Goal: Information Seeking & Learning: Learn about a topic

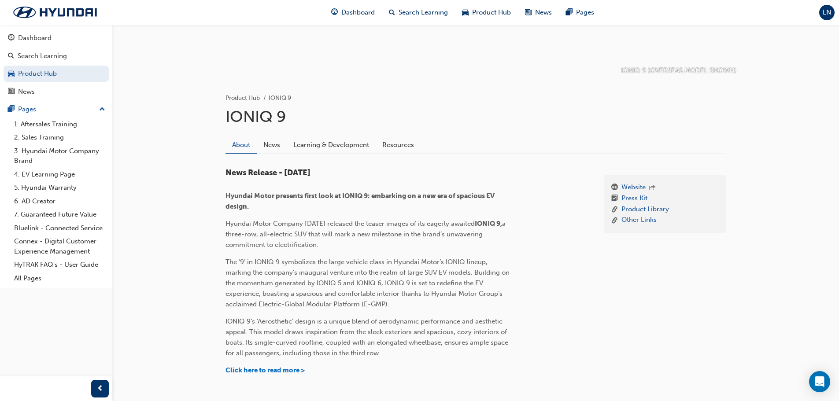
scroll to position [132, 0]
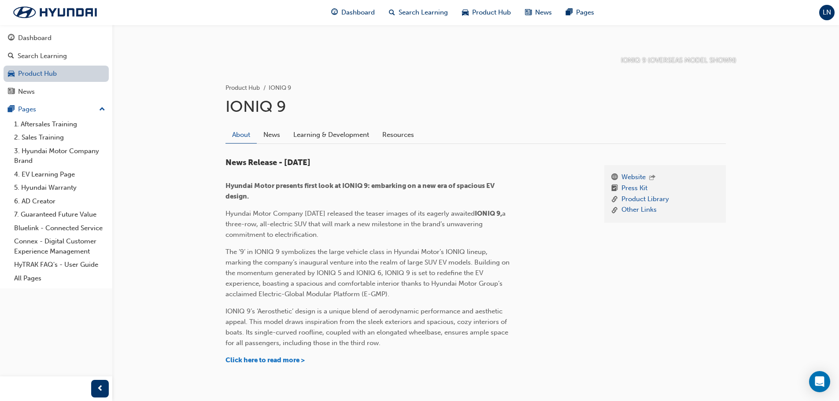
click at [57, 71] on link "Product Hub" at bounding box center [56, 74] width 105 height 16
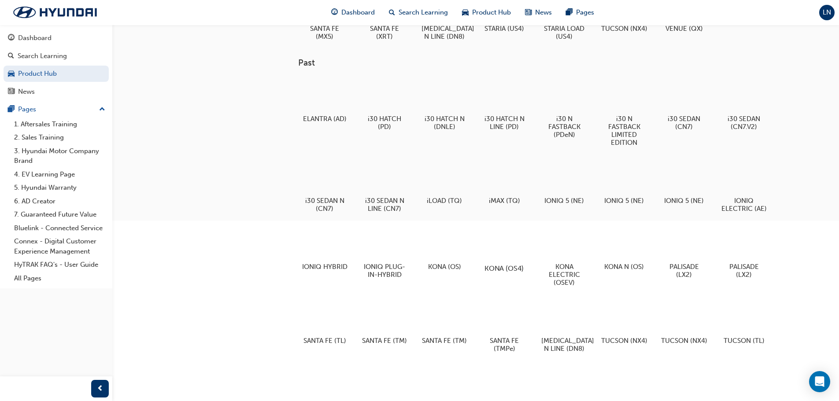
scroll to position [283, 0]
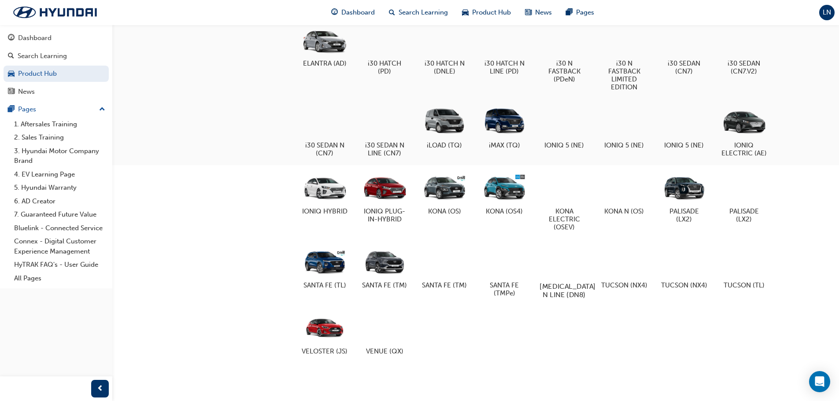
click at [559, 256] on div at bounding box center [563, 260] width 49 height 35
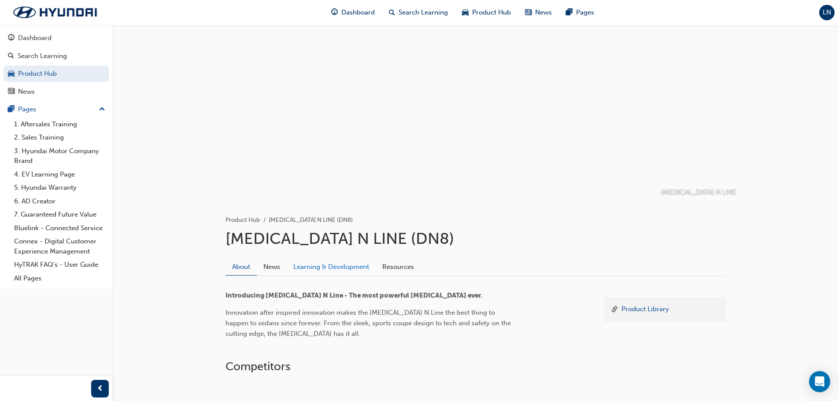
click at [325, 268] on link "Learning & Development" at bounding box center [331, 266] width 89 height 17
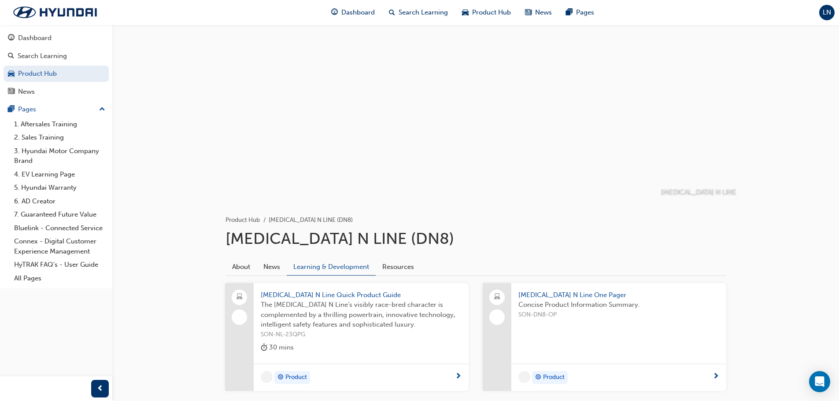
scroll to position [54, 0]
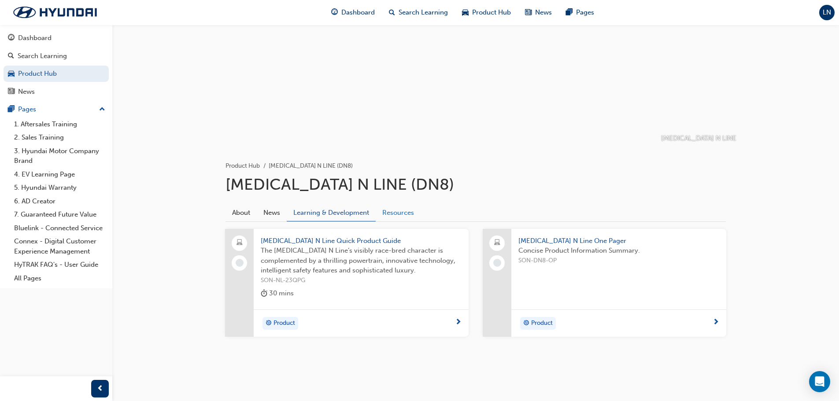
click at [401, 206] on link "Resources" at bounding box center [398, 212] width 45 height 17
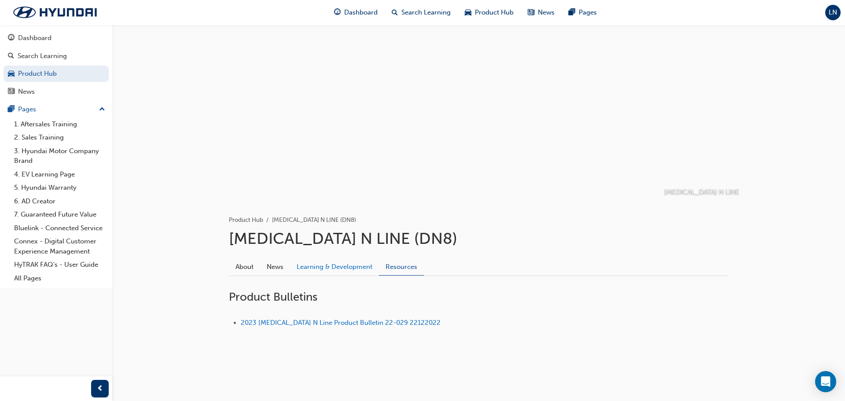
click at [340, 269] on link "Learning & Development" at bounding box center [334, 266] width 89 height 17
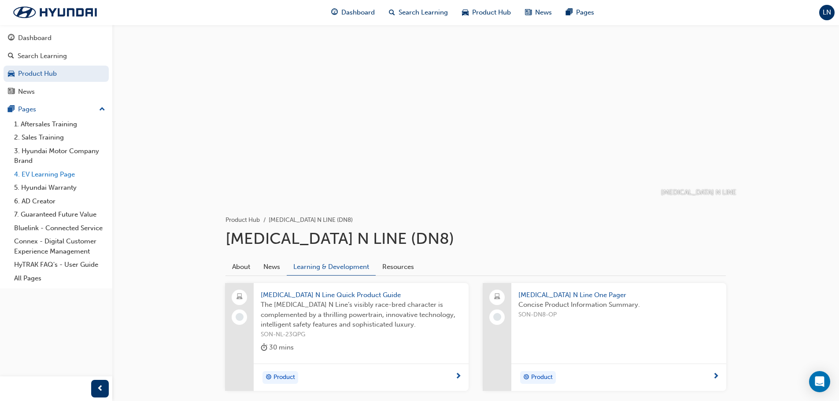
click at [57, 177] on link "4. EV Learning Page" at bounding box center [60, 175] width 98 height 14
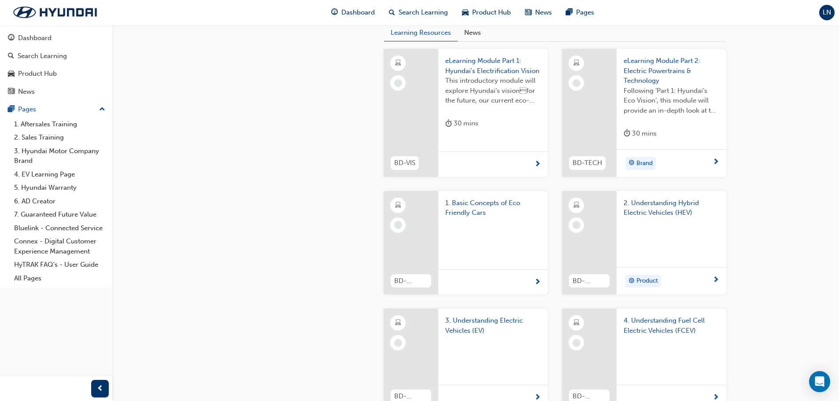
scroll to position [616, 0]
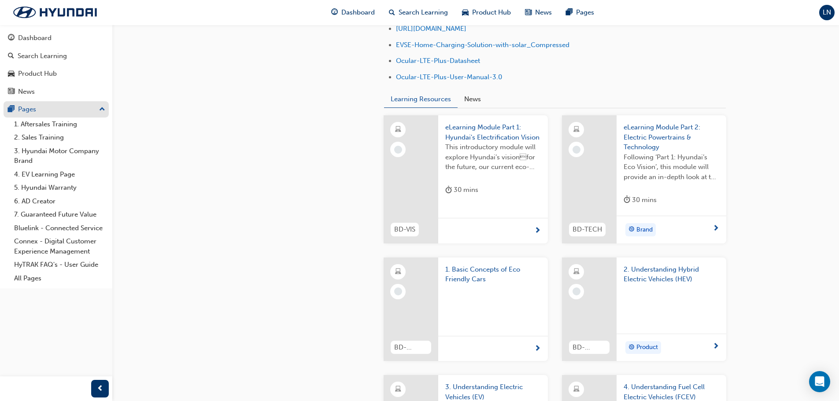
click at [59, 108] on div "Pages" at bounding box center [56, 109] width 96 height 11
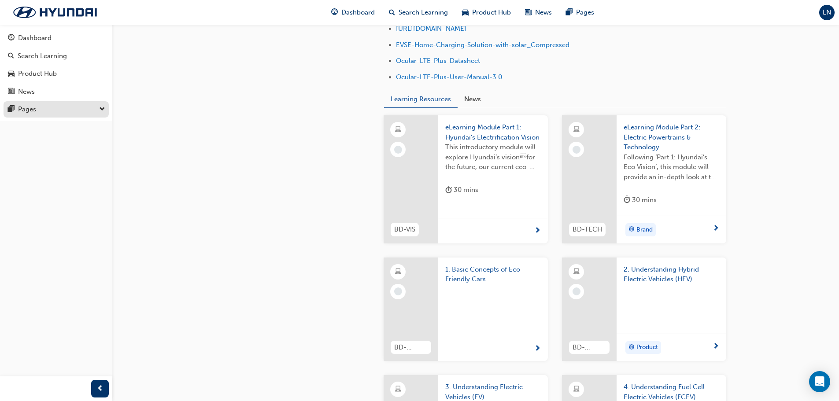
click at [59, 108] on div "Pages" at bounding box center [56, 109] width 96 height 11
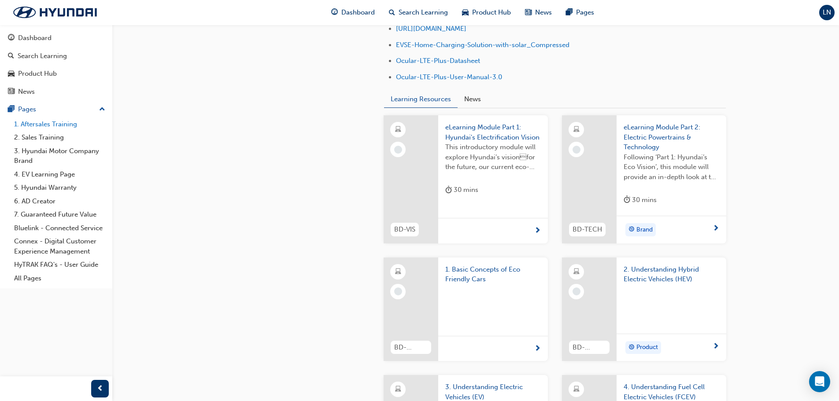
click at [31, 122] on link "1. Aftersales Training" at bounding box center [60, 125] width 98 height 14
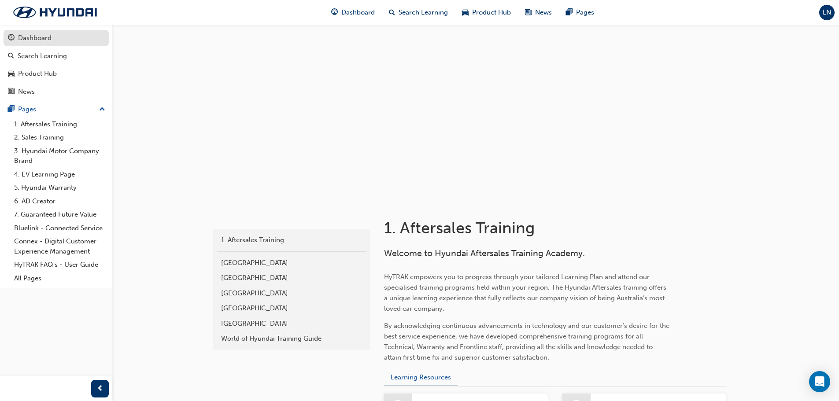
click at [51, 39] on div "Dashboard" at bounding box center [34, 38] width 33 height 10
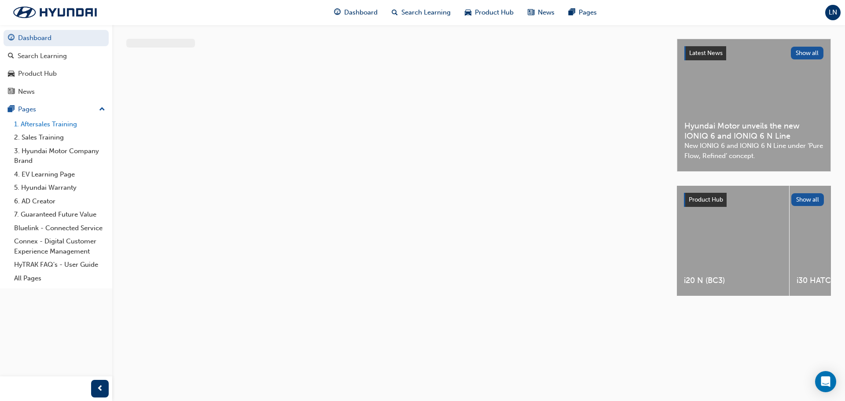
click at [69, 127] on link "1. Aftersales Training" at bounding box center [60, 125] width 98 height 14
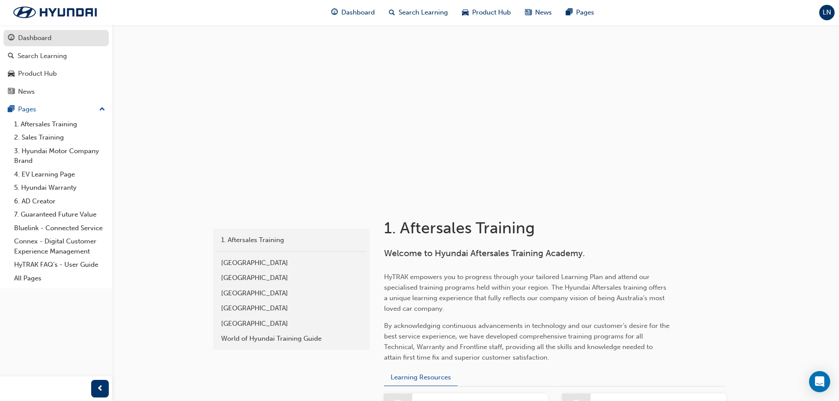
click at [43, 39] on div "Dashboard" at bounding box center [34, 38] width 33 height 10
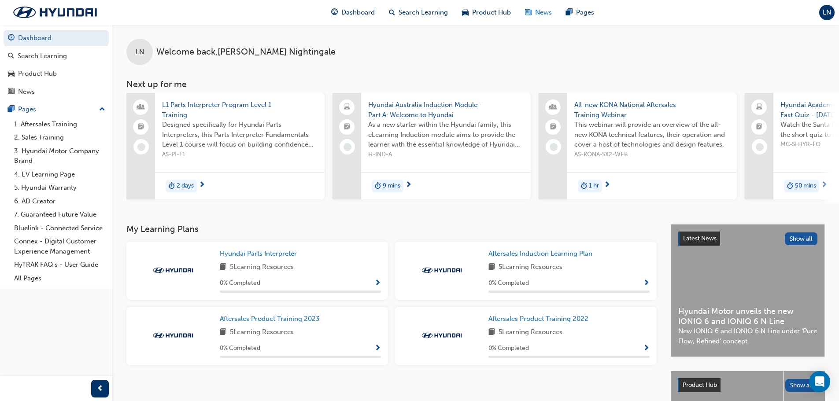
click at [543, 13] on span "News" at bounding box center [543, 12] width 17 height 10
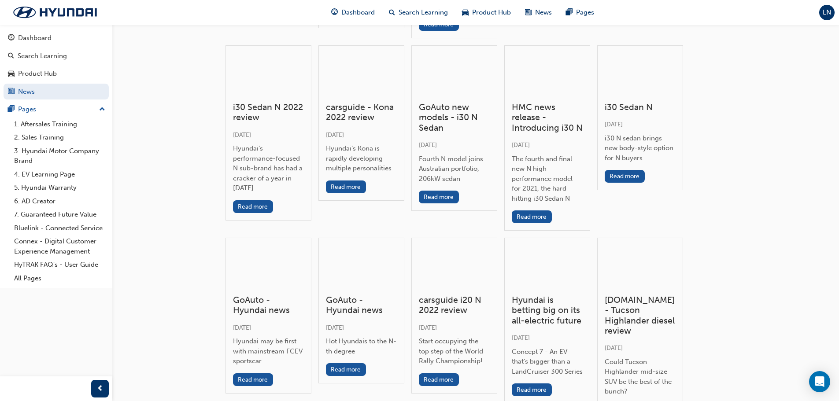
scroll to position [4050, 0]
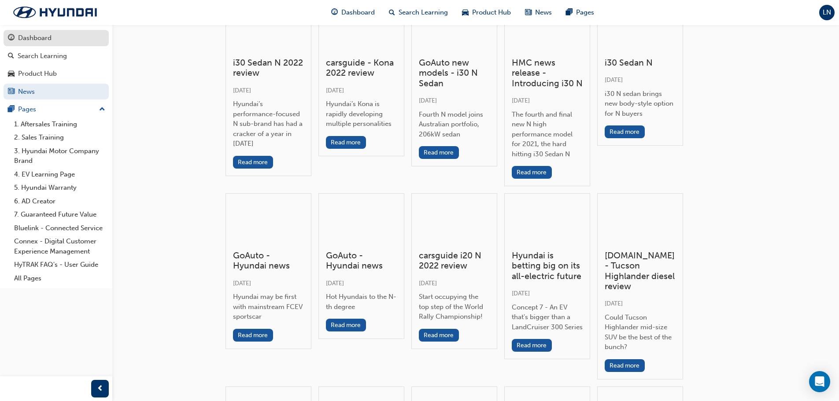
click at [66, 34] on div "Dashboard" at bounding box center [56, 38] width 96 height 11
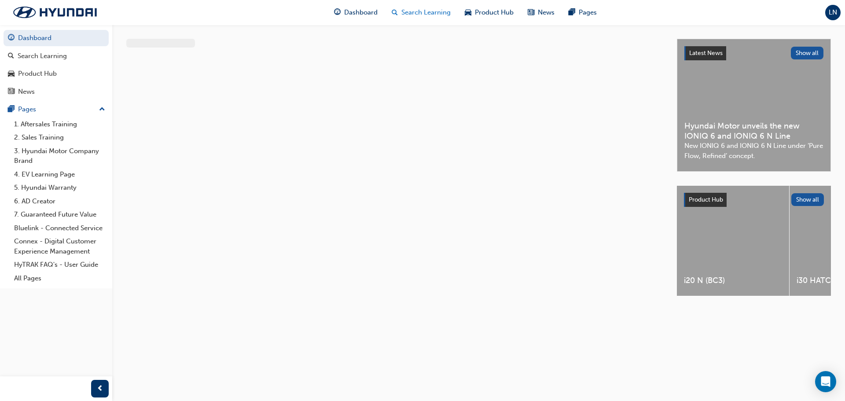
click at [434, 16] on span "Search Learning" at bounding box center [426, 12] width 49 height 10
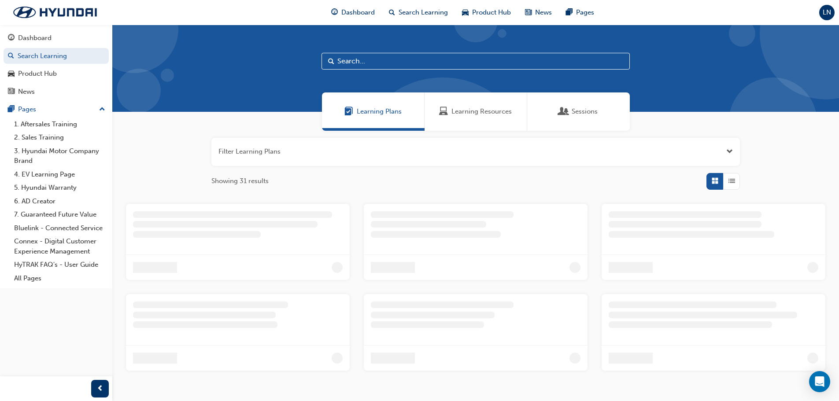
click at [401, 56] on input "text" at bounding box center [475, 61] width 308 height 17
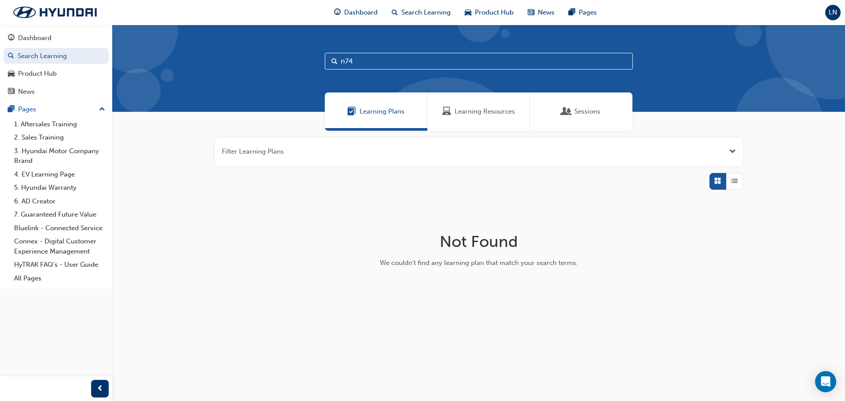
click at [342, 60] on input "n74" at bounding box center [479, 61] width 308 height 17
type input "74"
click at [446, 117] on span "Learning Resources" at bounding box center [446, 112] width 9 height 10
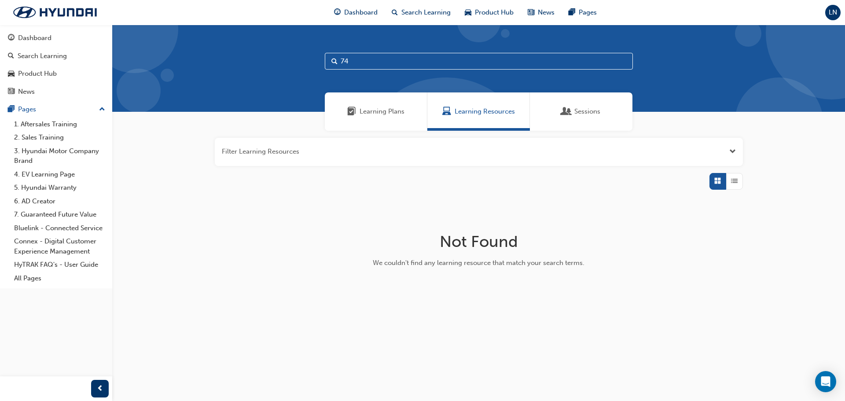
click at [556, 114] on div "Sessions" at bounding box center [581, 111] width 103 height 38
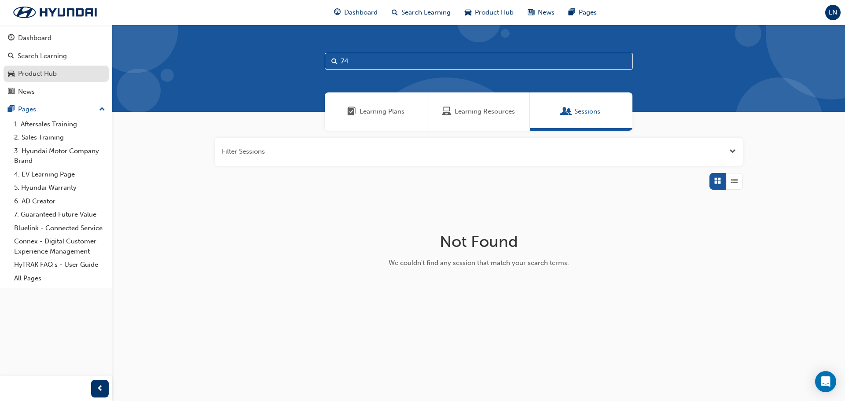
click at [65, 78] on div "Product Hub" at bounding box center [56, 73] width 96 height 11
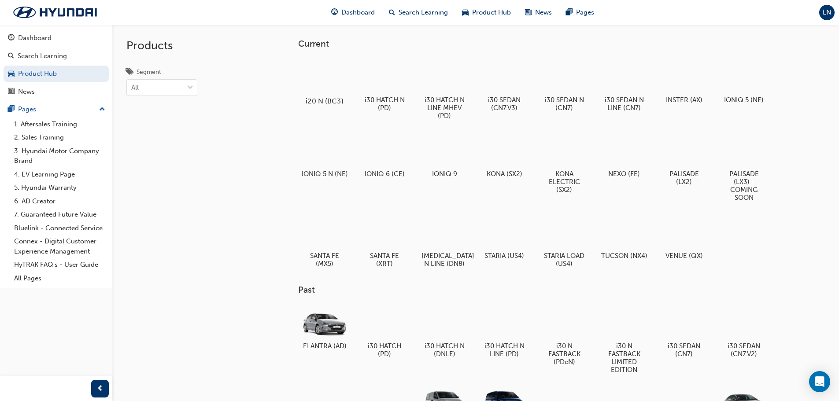
click at [324, 81] on div at bounding box center [324, 75] width 49 height 35
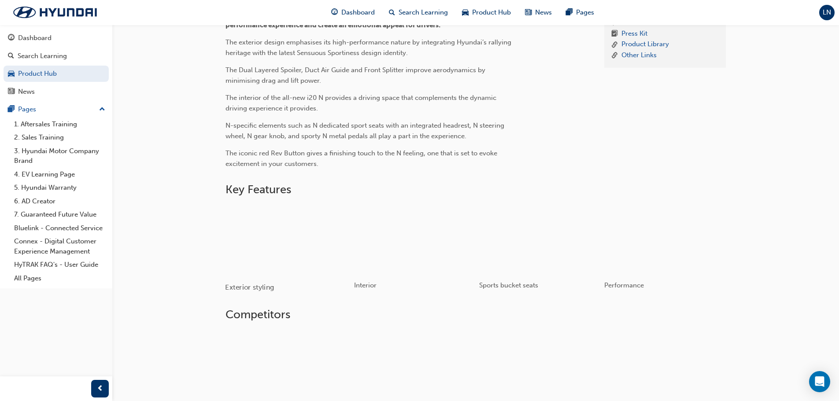
scroll to position [308, 0]
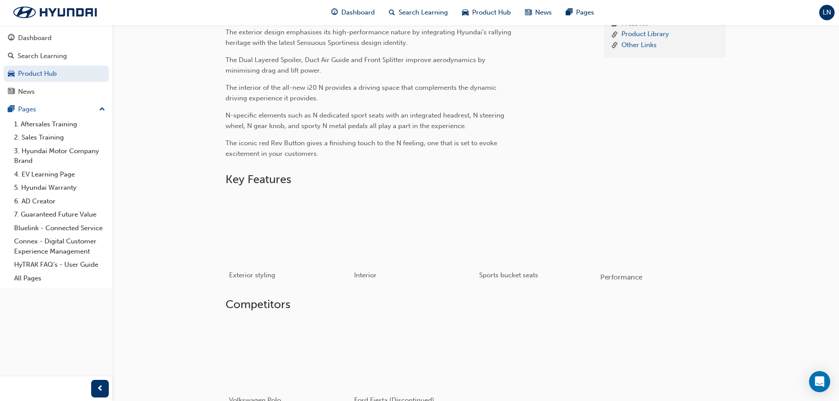
click at [657, 236] on div "button" at bounding box center [662, 229] width 125 height 70
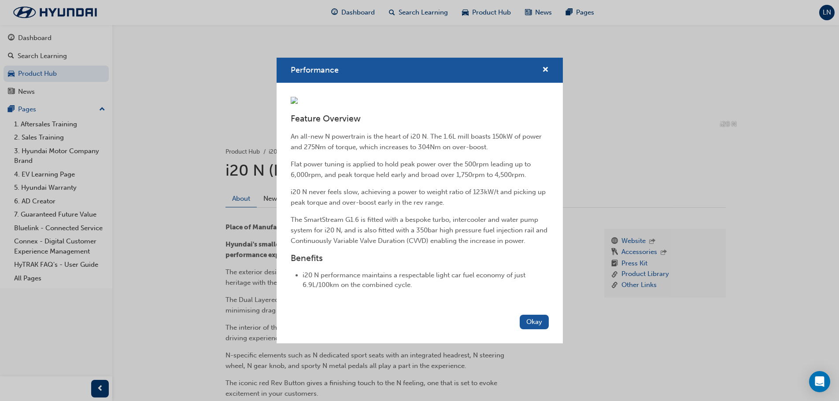
scroll to position [0, 0]
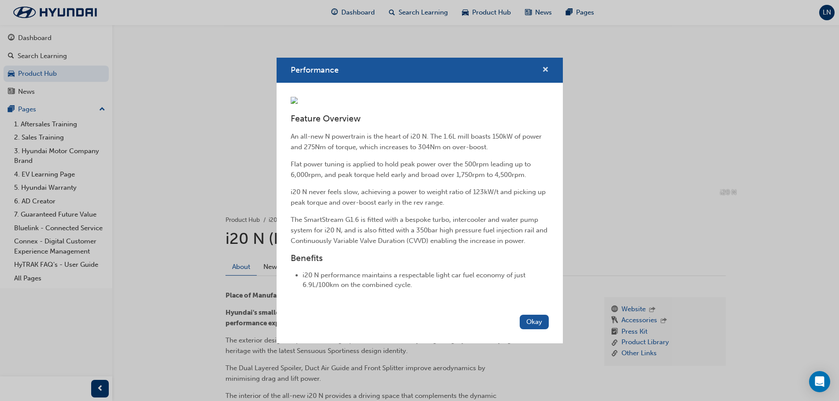
click at [542, 65] on button "Performance" at bounding box center [545, 70] width 7 height 11
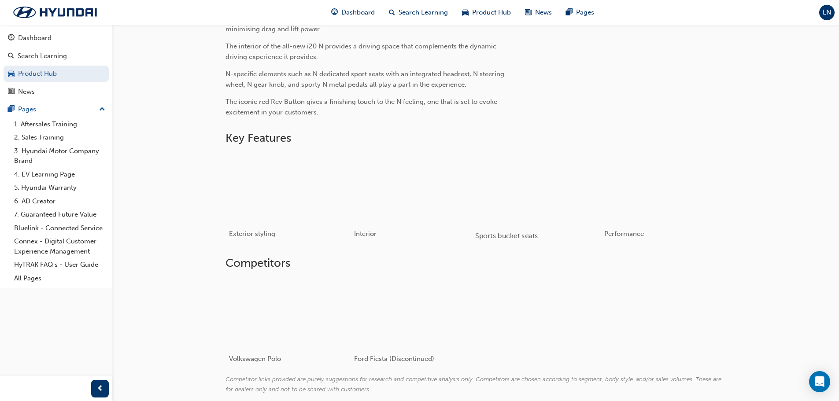
click at [573, 192] on div "button" at bounding box center [537, 188] width 125 height 70
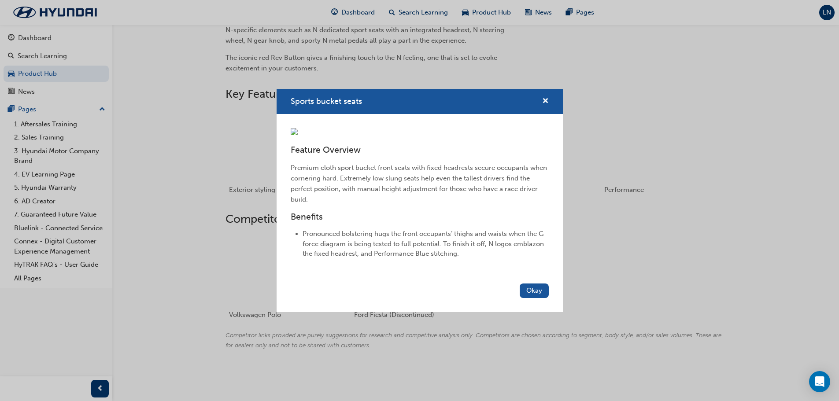
scroll to position [217, 0]
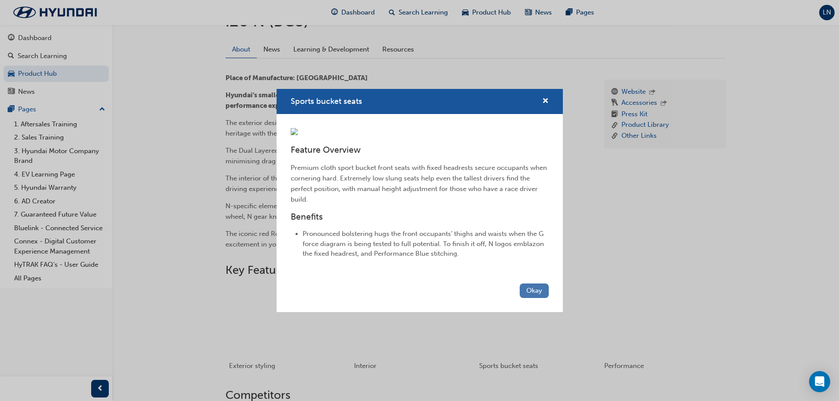
click at [534, 298] on button "Okay" at bounding box center [534, 291] width 29 height 15
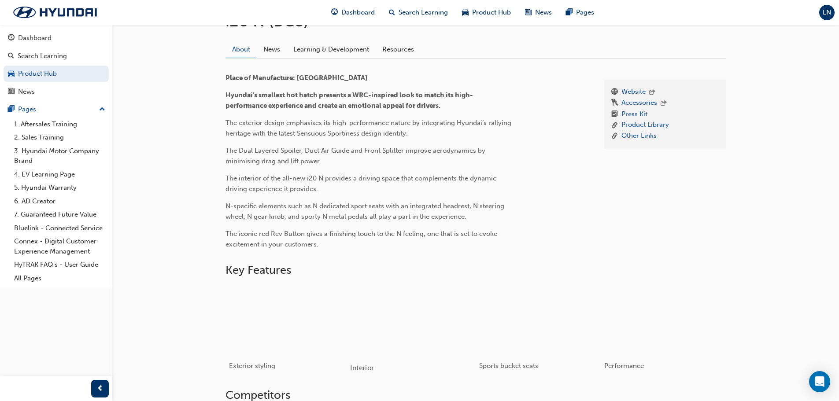
click at [348, 310] on div "Interior" at bounding box center [412, 332] width 133 height 103
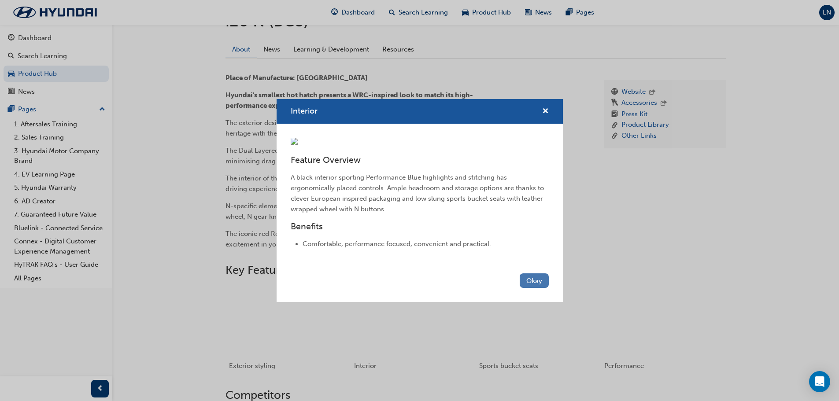
click at [542, 288] on button "Okay" at bounding box center [534, 280] width 29 height 15
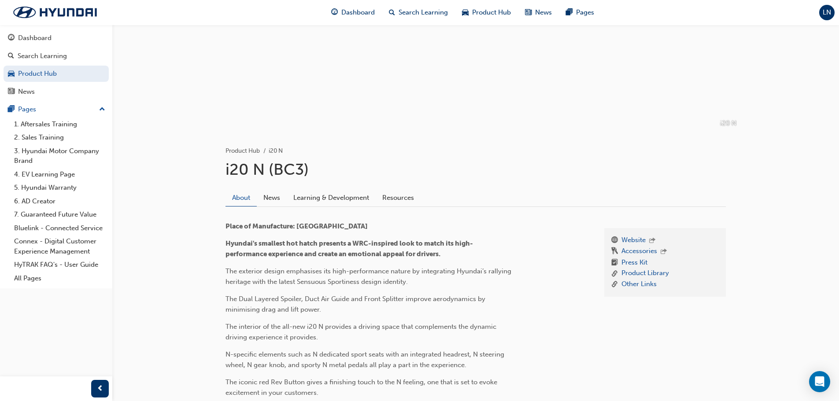
scroll to position [0, 0]
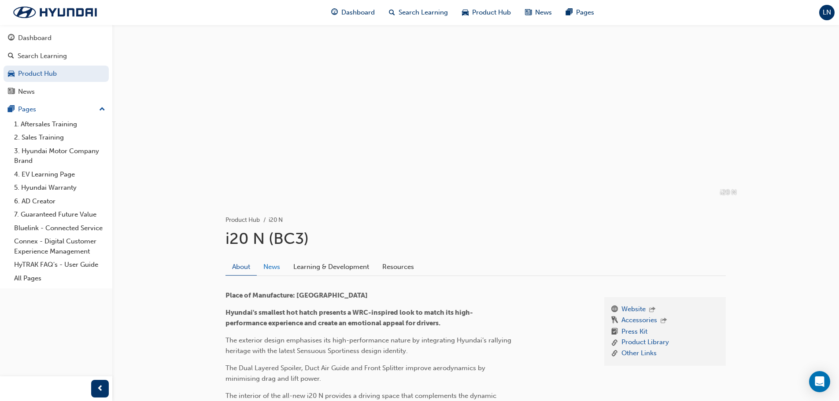
click at [265, 269] on link "News" at bounding box center [272, 266] width 30 height 17
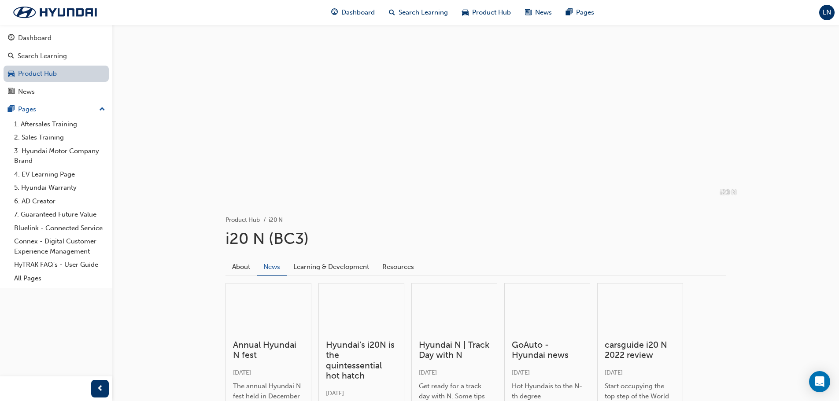
click at [52, 75] on link "Product Hub" at bounding box center [56, 74] width 105 height 16
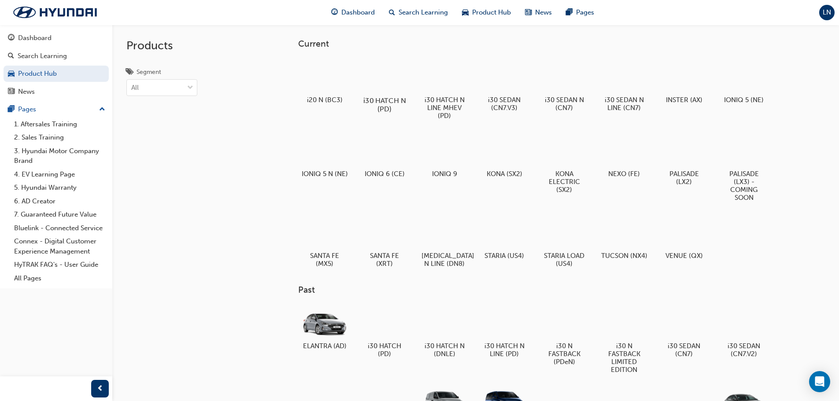
click at [394, 82] on div at bounding box center [384, 75] width 49 height 35
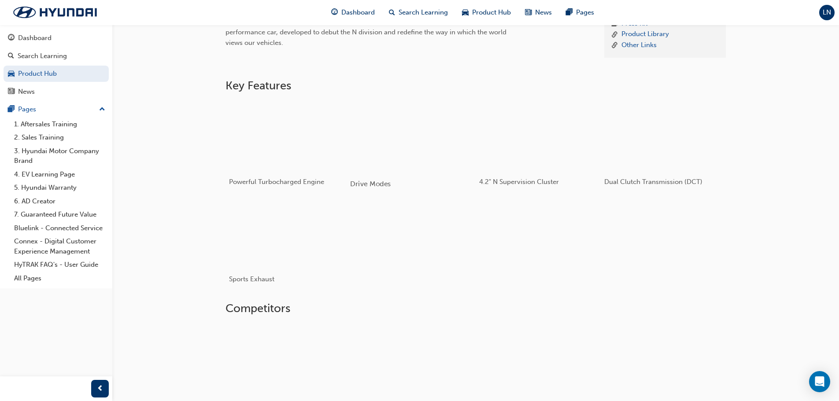
scroll to position [397, 0]
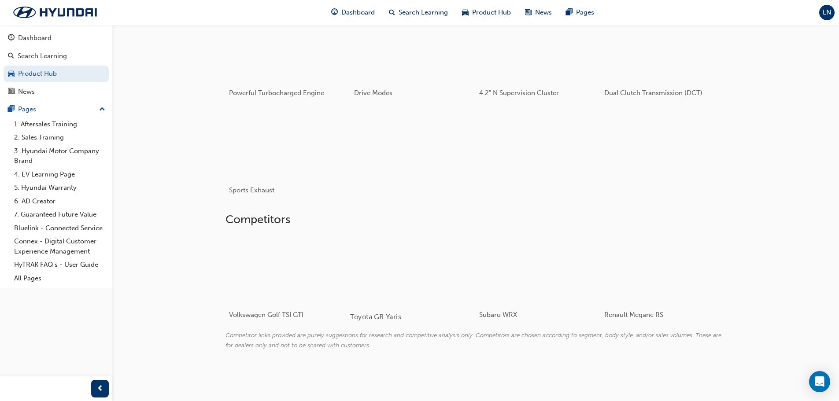
click at [405, 266] on div at bounding box center [402, 269] width 105 height 70
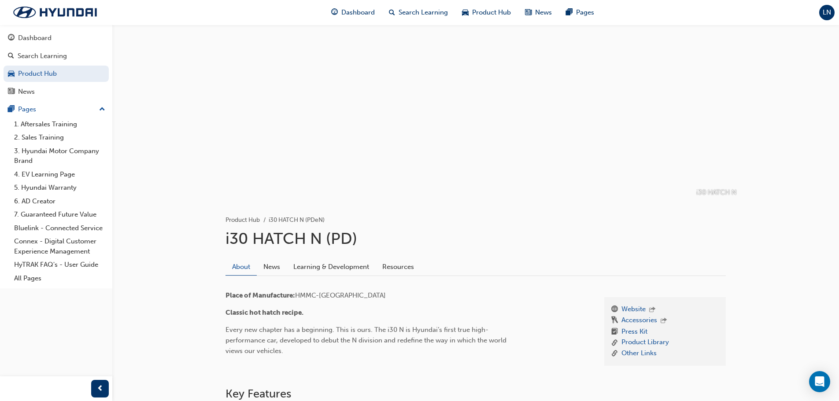
scroll to position [192, 0]
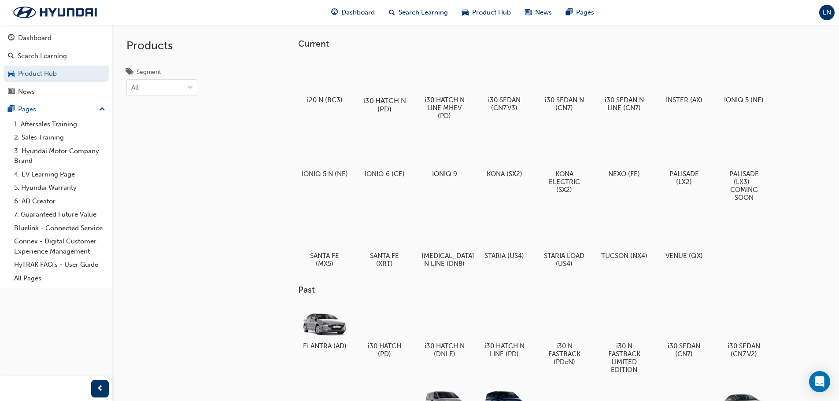
click at [376, 76] on div at bounding box center [384, 75] width 49 height 35
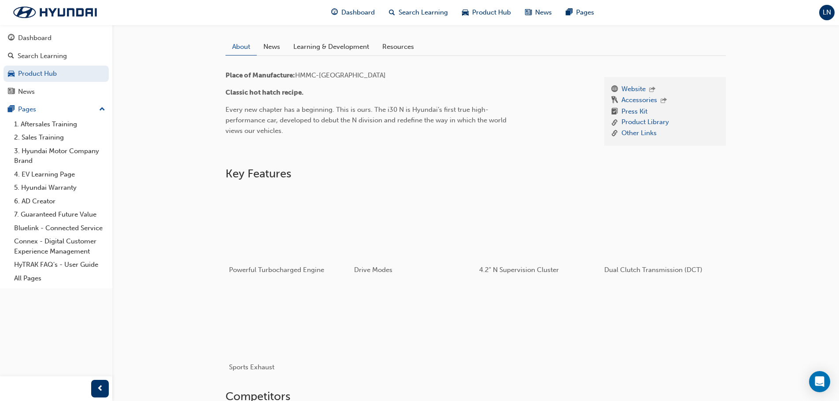
scroll to position [88, 0]
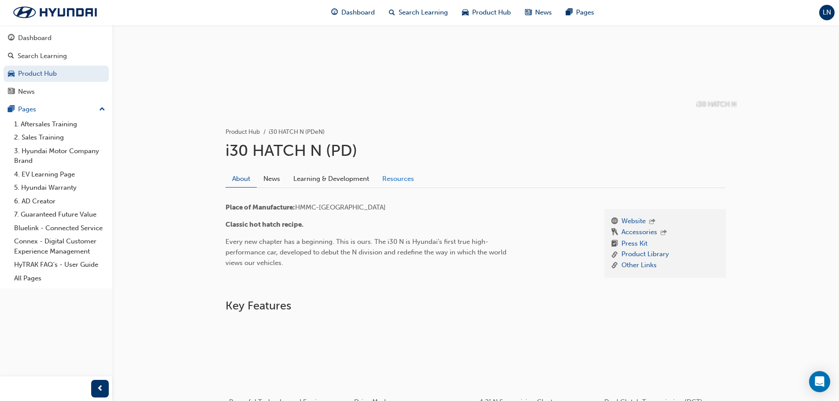
click at [389, 181] on link "Resources" at bounding box center [398, 178] width 45 height 17
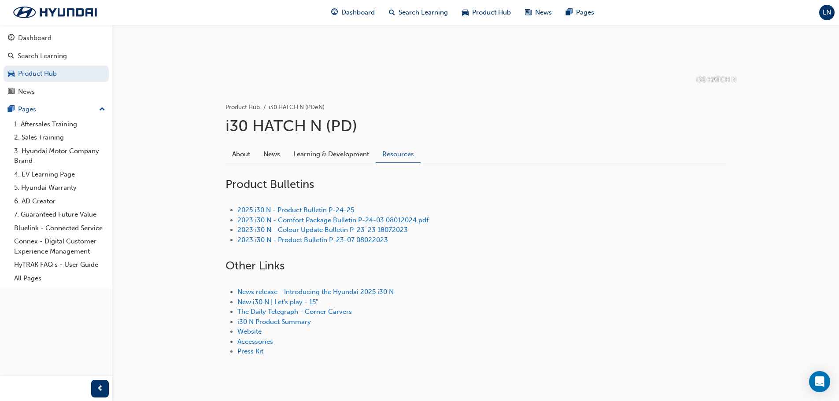
scroll to position [133, 0]
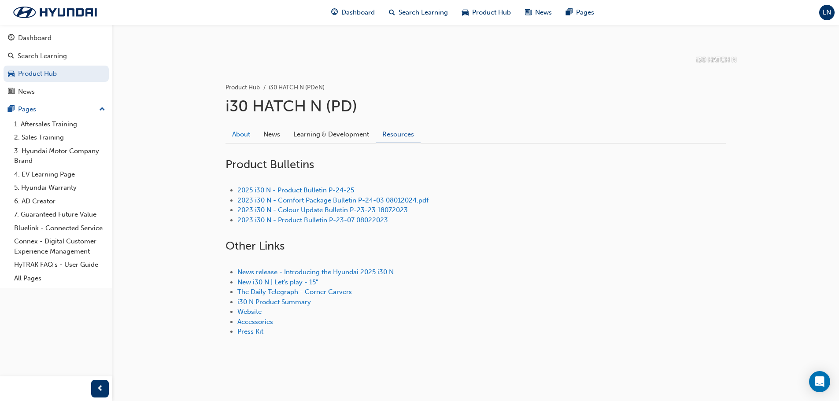
click at [243, 136] on link "About" at bounding box center [240, 134] width 31 height 17
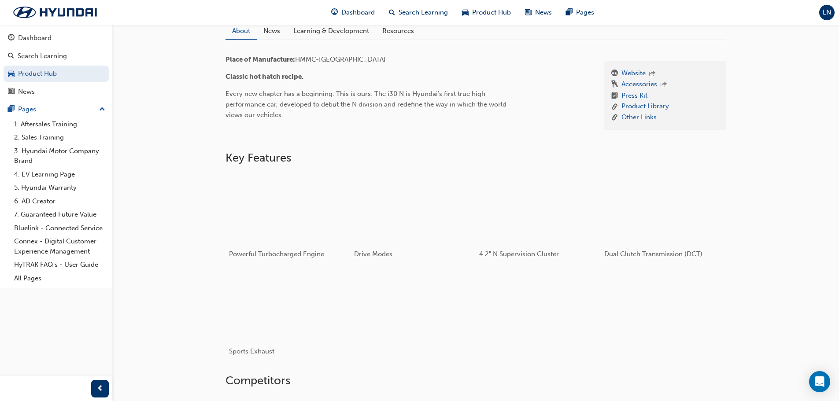
scroll to position [309, 0]
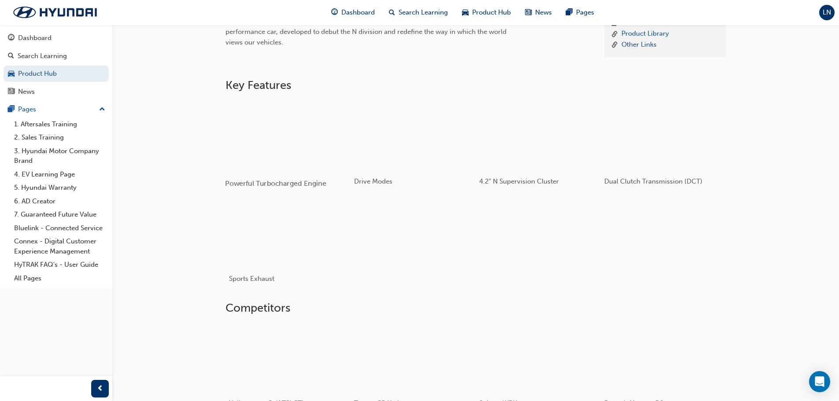
click at [281, 151] on div "button" at bounding box center [287, 135] width 125 height 70
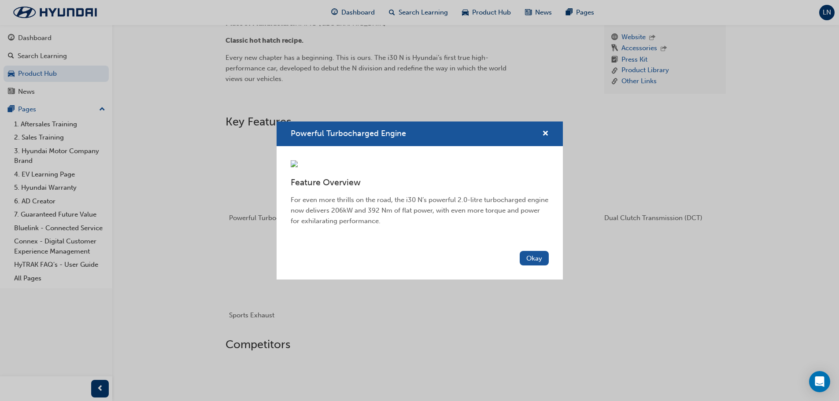
scroll to position [265, 0]
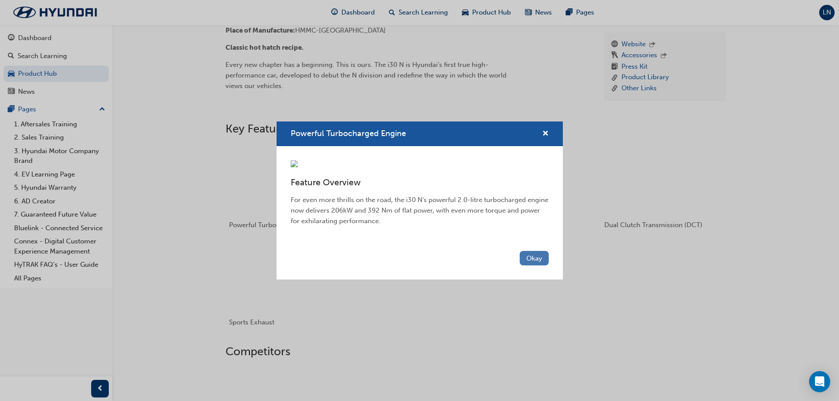
click at [543, 265] on button "Okay" at bounding box center [534, 258] width 29 height 15
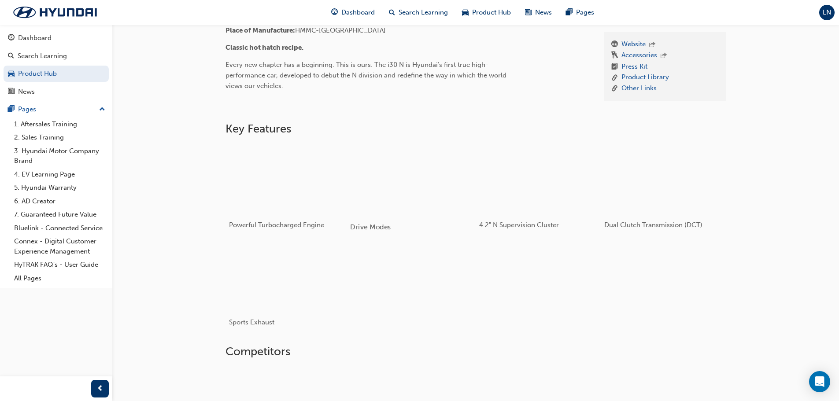
click at [427, 212] on div "button" at bounding box center [412, 179] width 125 height 70
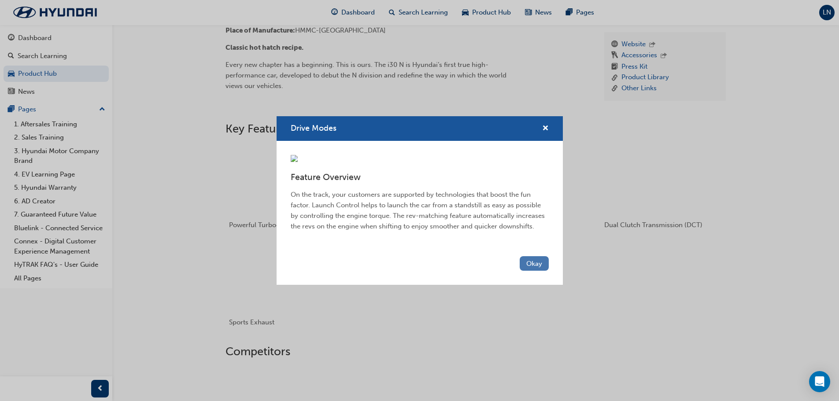
click at [535, 271] on button "Okay" at bounding box center [534, 263] width 29 height 15
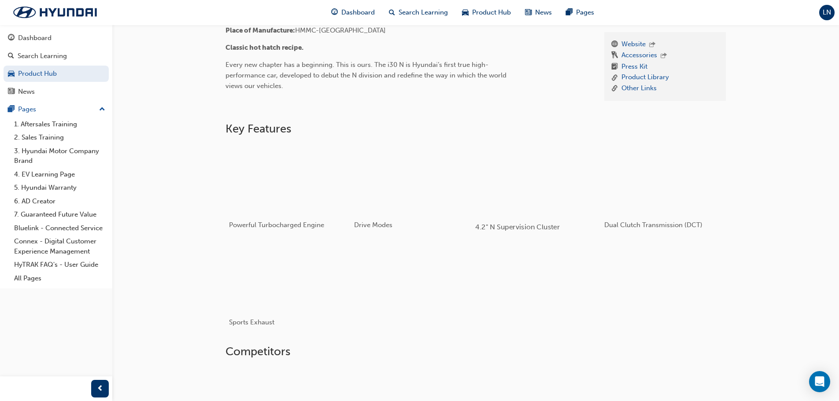
click at [516, 170] on div "button" at bounding box center [537, 179] width 125 height 70
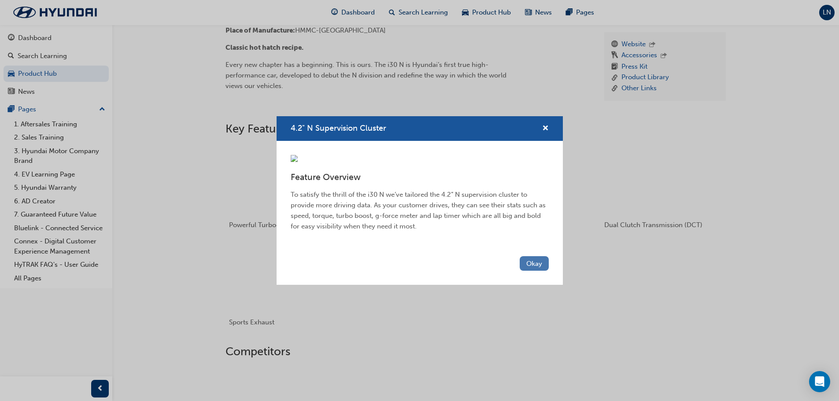
click at [534, 271] on button "Okay" at bounding box center [534, 263] width 29 height 15
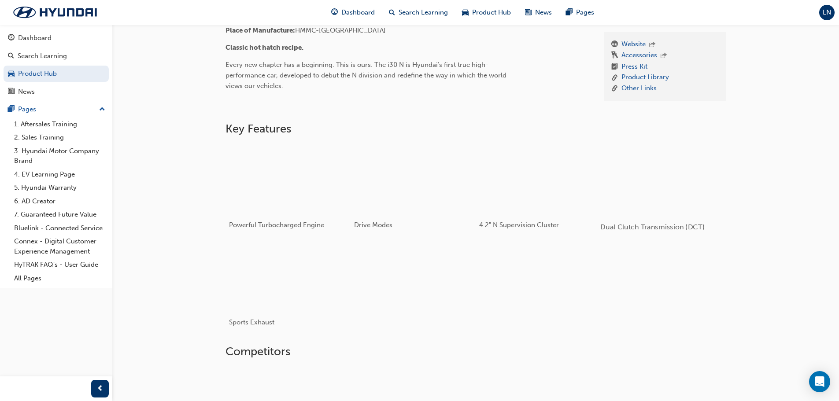
click at [647, 187] on div "button" at bounding box center [662, 179] width 125 height 70
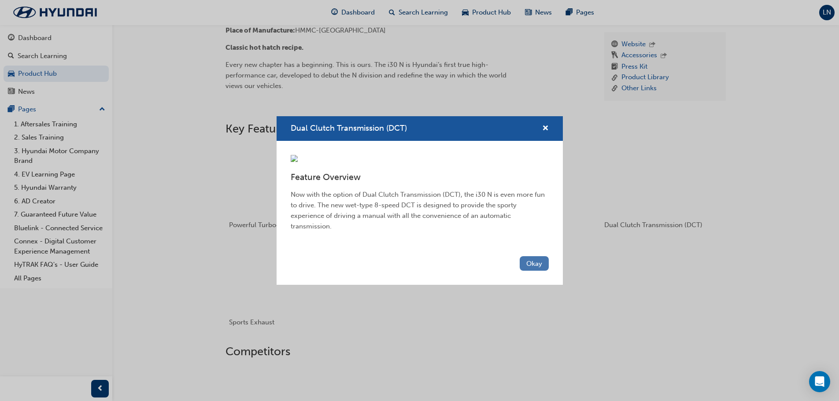
click at [527, 271] on button "Okay" at bounding box center [534, 263] width 29 height 15
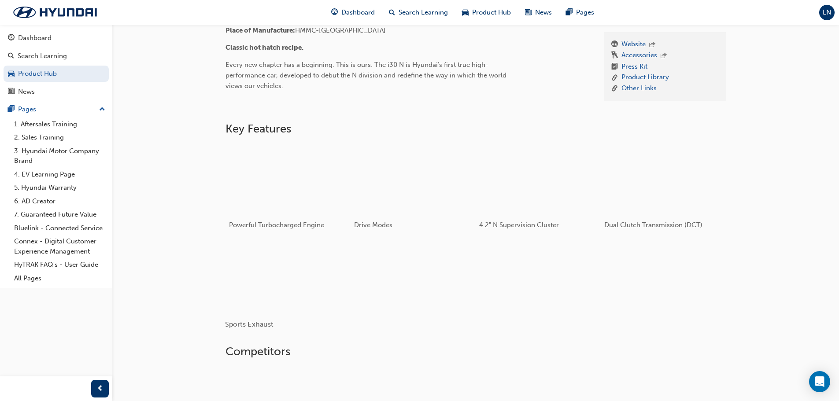
click at [306, 270] on div "button" at bounding box center [287, 276] width 125 height 70
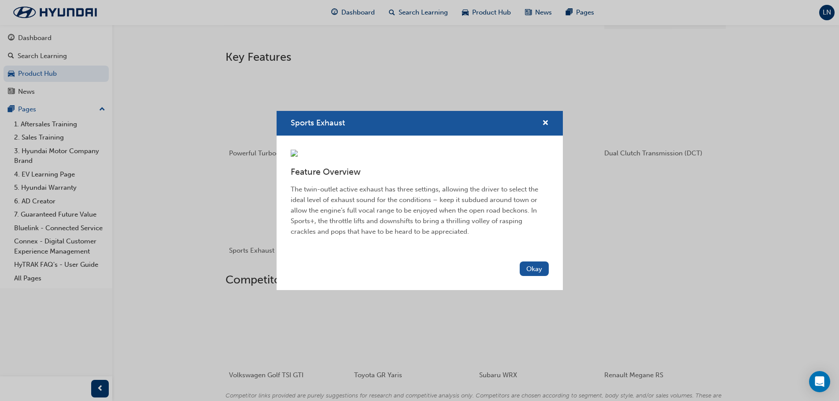
scroll to position [397, 0]
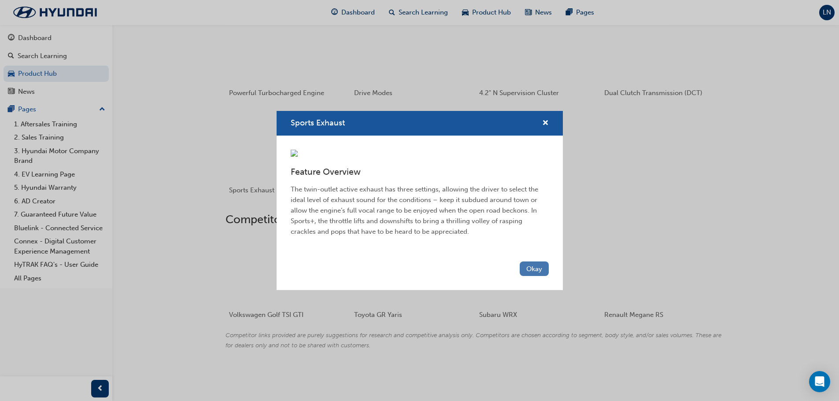
click at [537, 276] on button "Okay" at bounding box center [534, 269] width 29 height 15
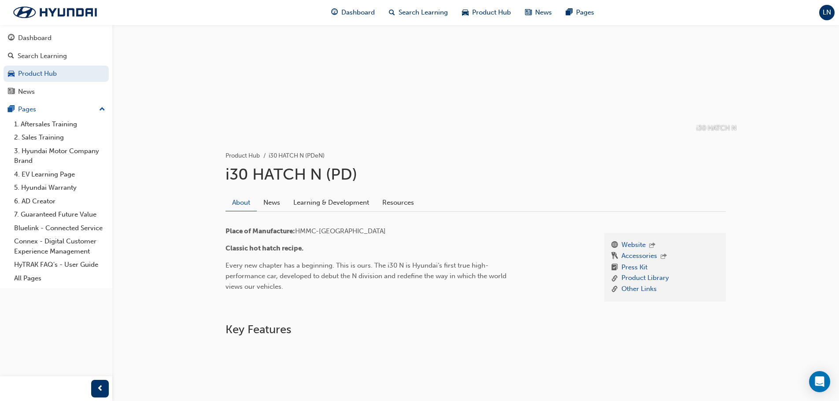
scroll to position [1, 0]
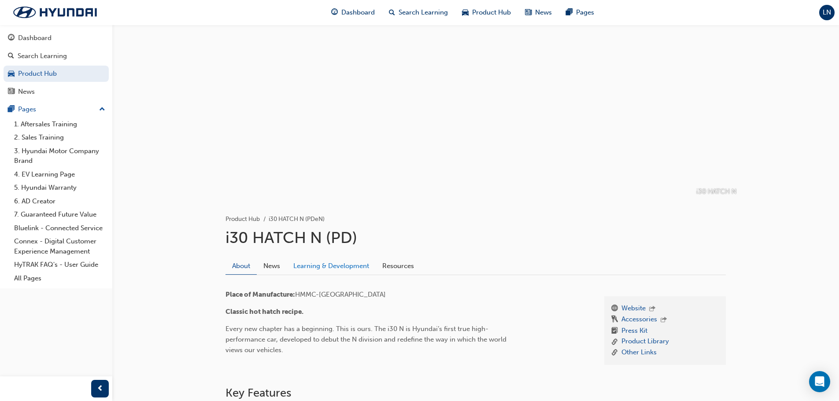
click at [375, 266] on link "Learning & Development" at bounding box center [331, 266] width 89 height 17
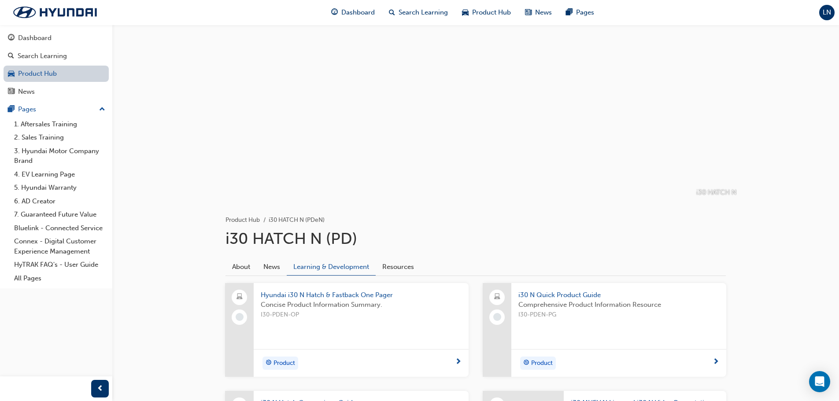
click at [82, 69] on link "Product Hub" at bounding box center [56, 74] width 105 height 16
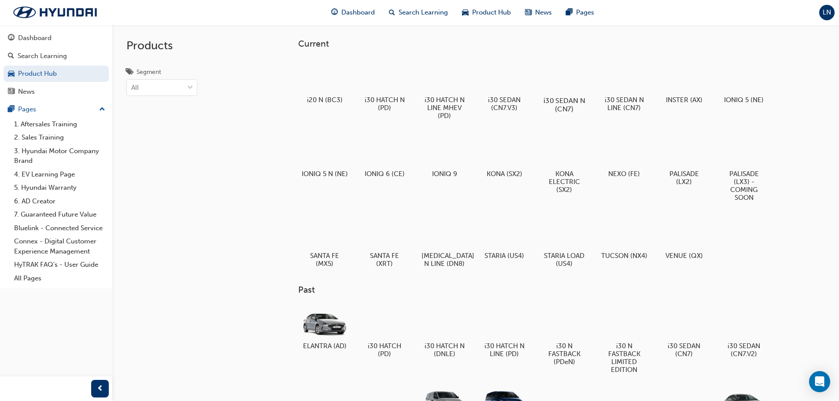
click at [585, 94] on div "i30 SEDAN N (CN7)" at bounding box center [564, 85] width 56 height 63
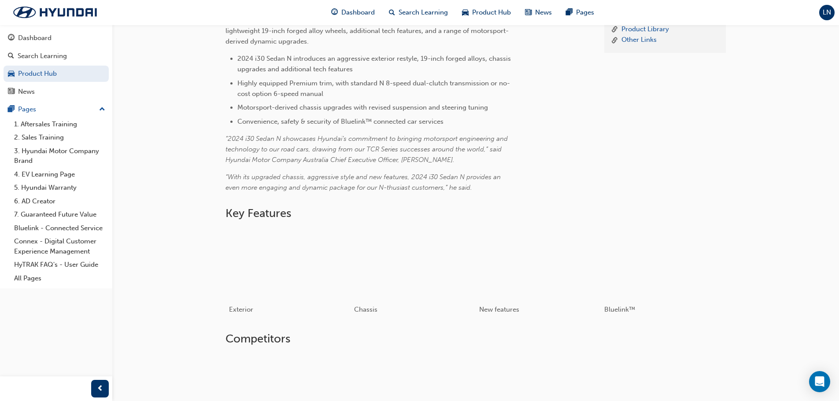
scroll to position [308, 0]
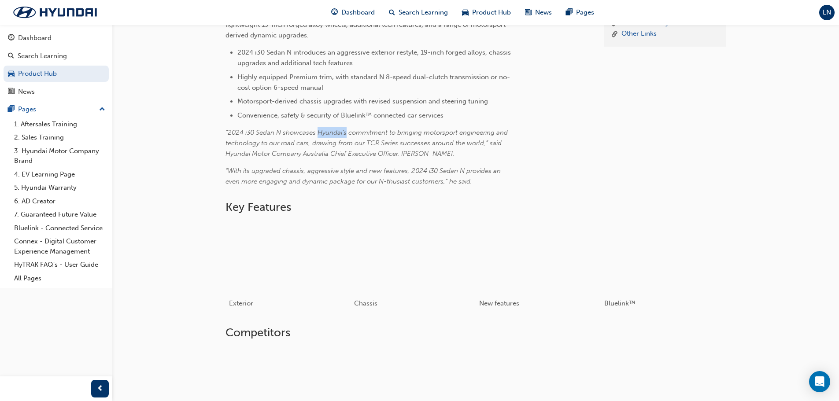
drag, startPoint x: 320, startPoint y: 133, endPoint x: 346, endPoint y: 132, distance: 26.0
click at [346, 132] on span "“2024 i30 Sedan N showcases Hyundai’s commitment to bringing motorsport enginee…" at bounding box center [367, 143] width 284 height 29
drag, startPoint x: 350, startPoint y: 131, endPoint x: 387, endPoint y: 132, distance: 37.4
click at [387, 132] on span "“2024 i30 Sedan N showcases Hyundai’s commitment to bringing motorsport enginee…" at bounding box center [367, 143] width 284 height 29
click at [395, 132] on span "“2024 i30 Sedan N showcases Hyundai’s commitment to bringing motorsport enginee…" at bounding box center [367, 143] width 284 height 29
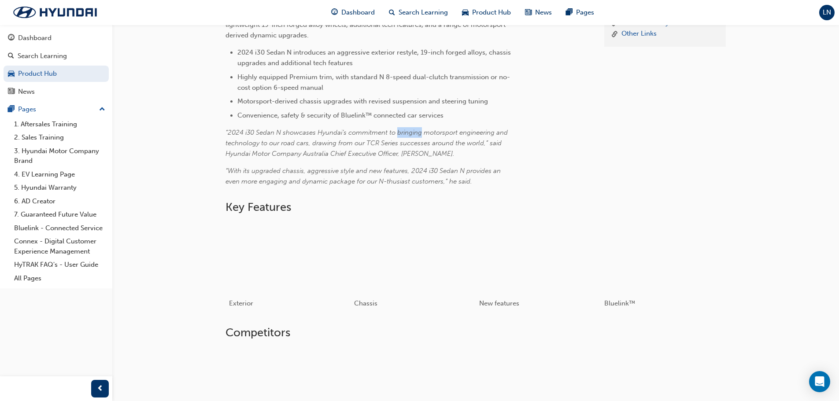
drag, startPoint x: 402, startPoint y: 132, endPoint x: 422, endPoint y: 133, distance: 19.8
click at [422, 133] on span "“2024 i30 Sedan N showcases Hyundai’s commitment to bringing motorsport enginee…" at bounding box center [367, 143] width 284 height 29
drag, startPoint x: 426, startPoint y: 134, endPoint x: 458, endPoint y: 135, distance: 32.2
click at [458, 135] on span "“2024 i30 Sedan N showcases Hyundai’s commitment to bringing motorsport enginee…" at bounding box center [367, 143] width 284 height 29
drag, startPoint x: 465, startPoint y: 135, endPoint x: 496, endPoint y: 134, distance: 30.8
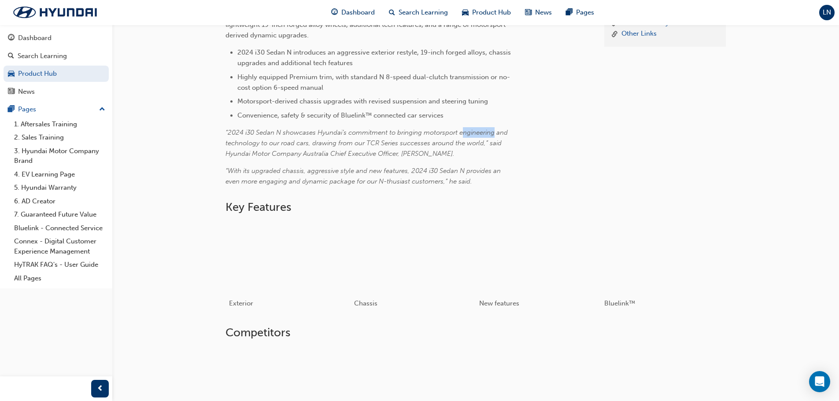
click at [496, 134] on span "“2024 i30 Sedan N showcases Hyundai’s commitment to bringing motorsport enginee…" at bounding box center [367, 143] width 284 height 29
drag, startPoint x: 509, startPoint y: 136, endPoint x: 492, endPoint y: 138, distance: 16.9
click at [494, 138] on p "“2024 i30 Sedan N showcases Hyundai’s commitment to bringing motorsport enginee…" at bounding box center [368, 143] width 286 height 32
drag, startPoint x: 392, startPoint y: 150, endPoint x: 376, endPoint y: 152, distance: 16.0
click at [386, 151] on span "“2024 i30 Sedan N showcases Hyundai’s commitment to bringing motorsport enginee…" at bounding box center [367, 143] width 284 height 29
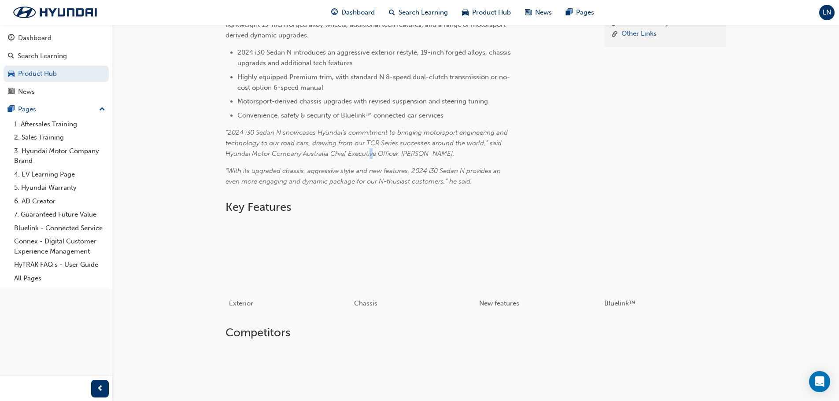
click at [365, 153] on span "“2024 i30 Sedan N showcases Hyundai’s commitment to bringing motorsport enginee…" at bounding box center [367, 143] width 284 height 29
drag, startPoint x: 354, startPoint y: 153, endPoint x: 343, endPoint y: 154, distance: 11.0
click at [349, 154] on span "“2024 i30 Sedan N showcases Hyundai’s commitment to bringing motorsport enginee…" at bounding box center [367, 143] width 284 height 29
drag, startPoint x: 339, startPoint y: 154, endPoint x: 328, endPoint y: 155, distance: 11.5
click at [335, 155] on span "“2024 i30 Sedan N showcases Hyundai’s commitment to bringing motorsport enginee…" at bounding box center [367, 143] width 284 height 29
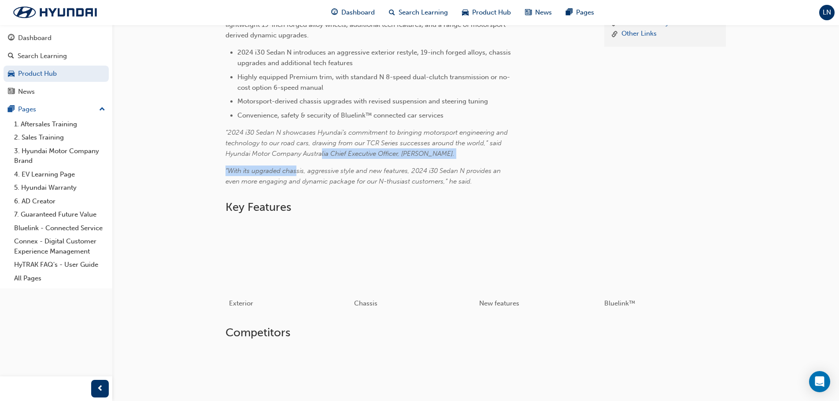
drag, startPoint x: 307, startPoint y: 158, endPoint x: 276, endPoint y: 161, distance: 30.9
click at [291, 161] on div "2024 i30 Sedan N: Never just drive 10 January 2024 - The 2024 i30 Sedan N is he…" at bounding box center [368, 84] width 286 height 205
drag, startPoint x: 225, startPoint y: 156, endPoint x: 245, endPoint y: 155, distance: 20.3
click at [241, 155] on div "Product Hub i30 SEDAN N i30 SEDAN N (CN7) About News Learning & Development Res…" at bounding box center [475, 193] width 528 height 600
drag, startPoint x: 255, startPoint y: 158, endPoint x: 272, endPoint y: 158, distance: 16.7
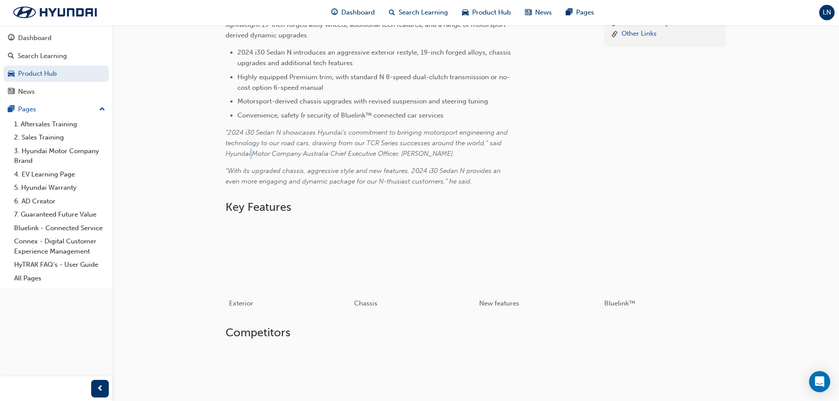
click at [260, 158] on p "“2024 i30 Sedan N showcases Hyundai’s commitment to bringing motorsport enginee…" at bounding box center [368, 143] width 286 height 32
drag, startPoint x: 275, startPoint y: 158, endPoint x: 288, endPoint y: 161, distance: 13.4
click at [282, 160] on div "2024 i30 Sedan N: Never just drive 10 January 2024 - The 2024 i30 Sedan N is he…" at bounding box center [368, 84] width 286 height 205
drag, startPoint x: 293, startPoint y: 162, endPoint x: 313, endPoint y: 165, distance: 20.5
click at [302, 163] on div "2024 i30 Sedan N: Never just drive 10 January 2024 - The 2024 i30 Sedan N is he…" at bounding box center [368, 84] width 286 height 205
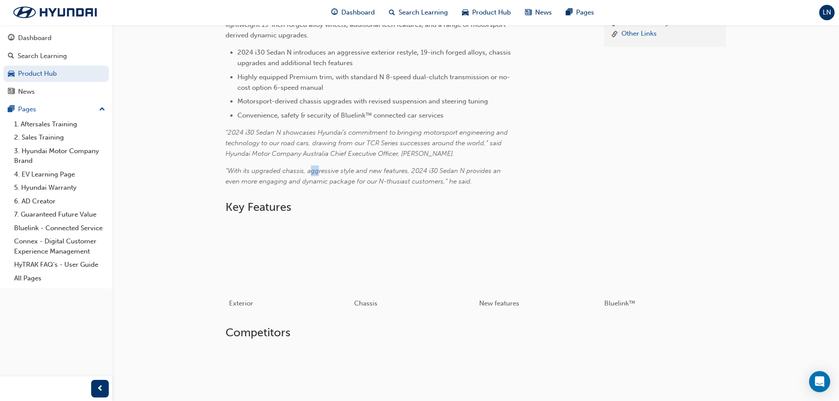
drag, startPoint x: 313, startPoint y: 165, endPoint x: 339, endPoint y: 168, distance: 26.2
click at [326, 166] on div "2024 i30 Sedan N: Never just drive 10 January 2024 - The 2024 i30 Sedan N is he…" at bounding box center [368, 84] width 286 height 205
drag, startPoint x: 357, startPoint y: 171, endPoint x: 375, endPoint y: 173, distance: 18.6
click at [368, 173] on span "“With its upgraded chassis, aggressive style and new features, 2024 i30 Sedan N…" at bounding box center [363, 176] width 277 height 18
drag, startPoint x: 400, startPoint y: 173, endPoint x: 424, endPoint y: 173, distance: 23.8
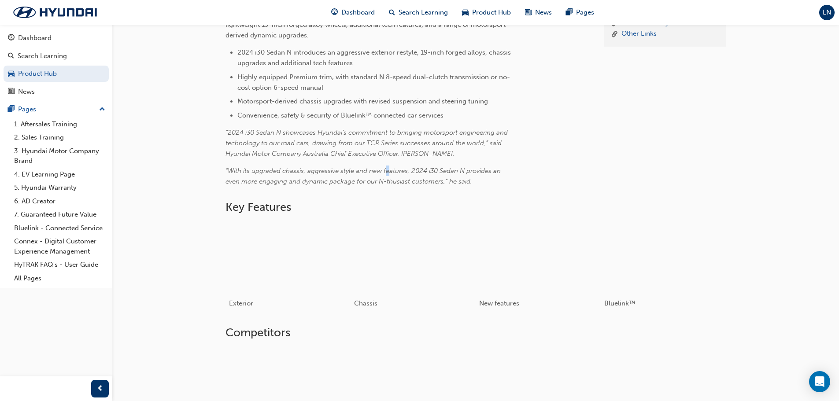
click at [405, 173] on span "“With its upgraded chassis, aggressive style and new features, 2024 i30 Sedan N…" at bounding box center [363, 176] width 277 height 18
drag, startPoint x: 429, startPoint y: 172, endPoint x: 482, endPoint y: 173, distance: 52.9
click at [450, 171] on span "“With its upgraded chassis, aggressive style and new features, 2024 i30 Sedan N…" at bounding box center [363, 176] width 277 height 18
drag, startPoint x: 482, startPoint y: 173, endPoint x: 530, endPoint y: 184, distance: 49.2
click at [503, 177] on p "“With its upgraded chassis, aggressive style and new features, 2024 i30 Sedan N…" at bounding box center [368, 176] width 286 height 21
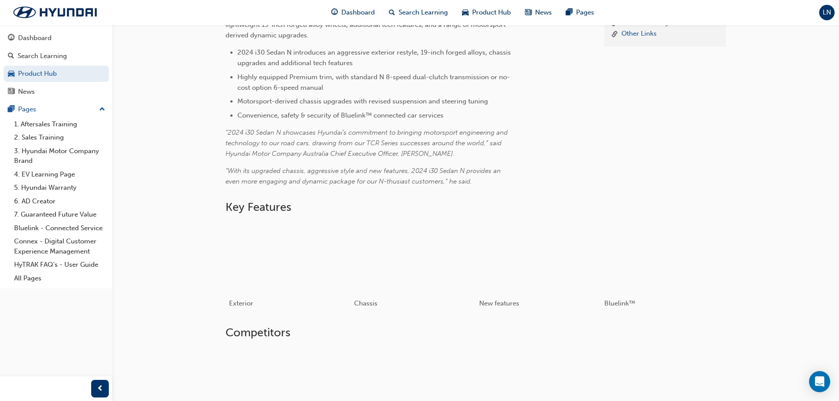
drag, startPoint x: 446, startPoint y: 175, endPoint x: 408, endPoint y: 167, distance: 39.2
click at [438, 174] on p "“With its upgraded chassis, aggressive style and new features, 2024 i30 Sedan N…" at bounding box center [368, 176] width 286 height 21
drag, startPoint x: 408, startPoint y: 167, endPoint x: 363, endPoint y: 158, distance: 46.3
click at [387, 162] on div "2024 i30 Sedan N: Never just drive 10 January 2024 - The 2024 i30 Sedan N is he…" at bounding box center [368, 84] width 286 height 205
drag, startPoint x: 363, startPoint y: 158, endPoint x: 329, endPoint y: 148, distance: 35.3
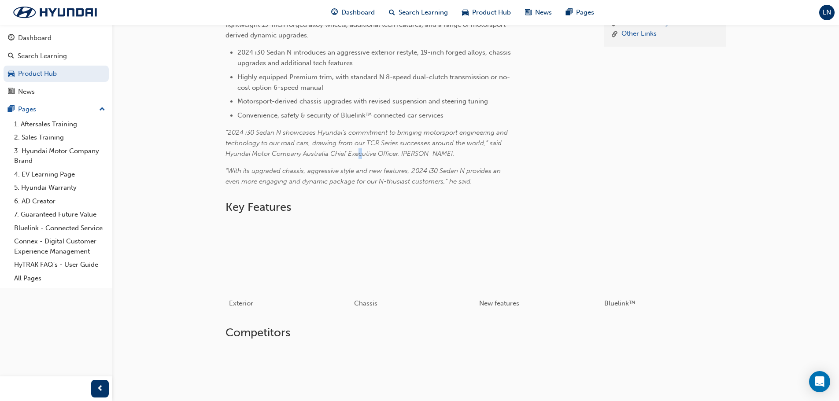
click at [347, 153] on p "“2024 i30 Sedan N showcases Hyundai’s commitment to bringing motorsport enginee…" at bounding box center [368, 143] width 286 height 32
drag, startPoint x: 311, startPoint y: 142, endPoint x: 303, endPoint y: 137, distance: 9.1
click at [309, 141] on span "“2024 i30 Sedan N showcases Hyundai’s commitment to bringing motorsport enginee…" at bounding box center [367, 143] width 284 height 29
click at [285, 129] on span "“2024 i30 Sedan N showcases Hyundai’s commitment to bringing motorsport enginee…" at bounding box center [367, 143] width 284 height 29
click at [254, 118] on span "Convenience, safety & security of Bluelink™ connected car services" at bounding box center [340, 115] width 206 height 8
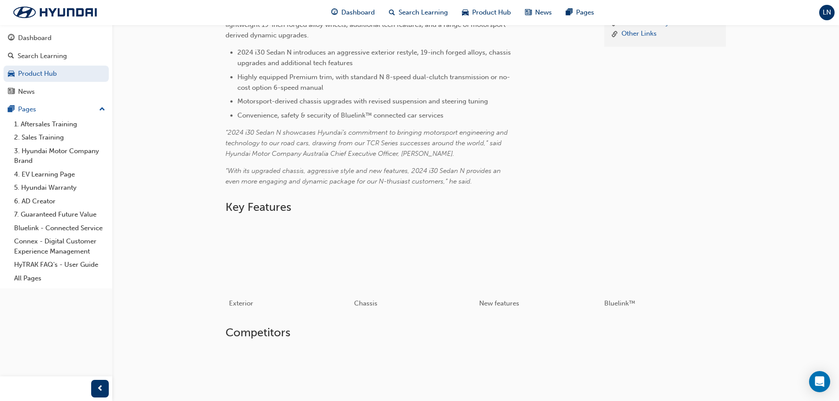
drag, startPoint x: 228, startPoint y: 111, endPoint x: 274, endPoint y: 127, distance: 48.7
click at [268, 125] on div "2024 i30 Sedan N: Never just drive 10 January 2024 - The 2024 i30 Sedan N is he…" at bounding box center [368, 84] width 286 height 205
drag, startPoint x: 277, startPoint y: 129, endPoint x: 297, endPoint y: 141, distance: 23.0
click at [288, 137] on p "“2024 i30 Sedan N showcases Hyundai’s commitment to bringing motorsport enginee…" at bounding box center [368, 143] width 286 height 32
drag, startPoint x: 297, startPoint y: 141, endPoint x: 328, endPoint y: 152, distance: 32.7
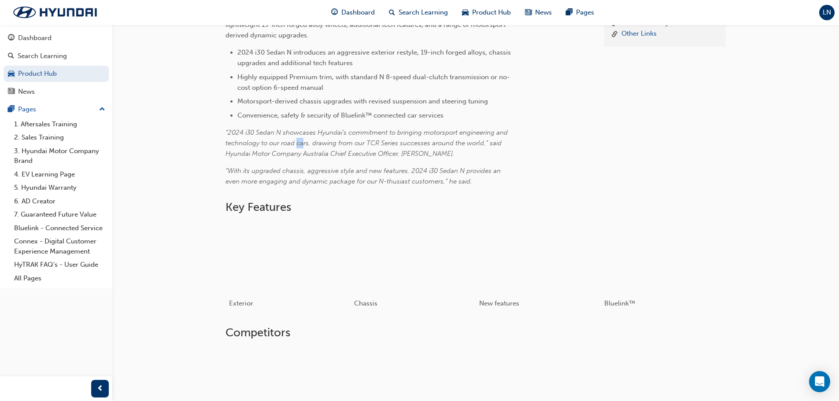
click at [313, 150] on span "“2024 i30 Sedan N showcases Hyundai’s commitment to bringing motorsport enginee…" at bounding box center [367, 143] width 284 height 29
drag, startPoint x: 333, startPoint y: 155, endPoint x: 369, endPoint y: 166, distance: 38.0
click at [350, 162] on div "2024 i30 Sedan N: Never just drive 10 January 2024 - The 2024 i30 Sedan N is he…" at bounding box center [368, 84] width 286 height 205
drag, startPoint x: 369, startPoint y: 166, endPoint x: 409, endPoint y: 174, distance: 40.1
click at [388, 171] on p "“With its upgraded chassis, aggressive style and new features, 2024 i30 Sedan N…" at bounding box center [368, 176] width 286 height 21
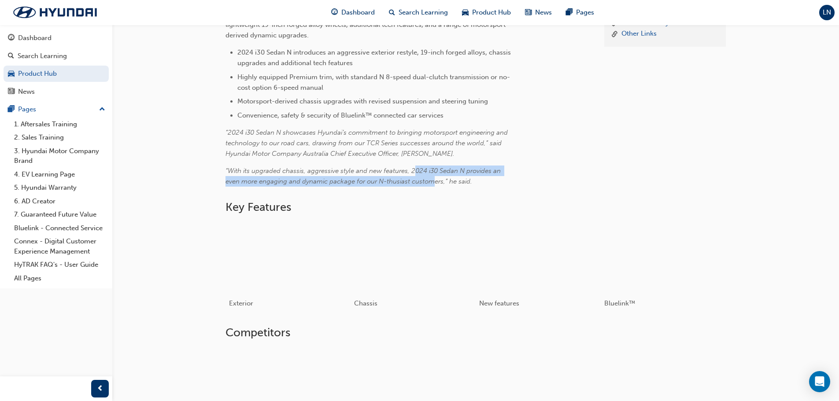
drag, startPoint x: 420, startPoint y: 178, endPoint x: 463, endPoint y: 194, distance: 46.4
click at [438, 188] on div "2024 i30 Sedan N: Never just drive 10 January 2024 - The 2024 i30 Sedan N is he…" at bounding box center [407, 87] width 365 height 211
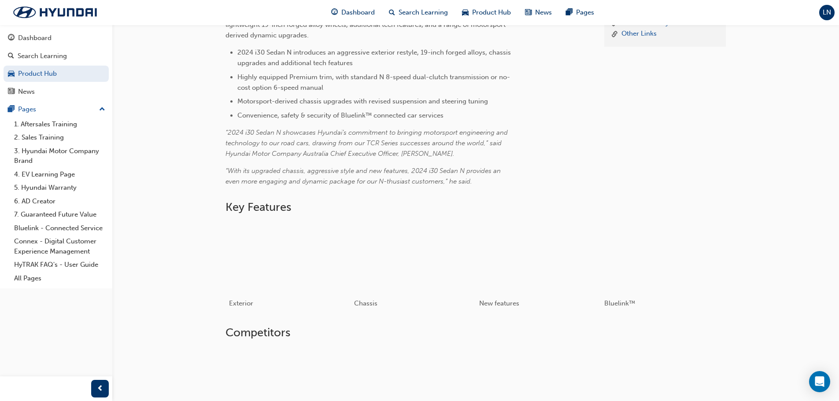
click at [459, 185] on span "“With its upgraded chassis, aggressive style and new features, 2024 i30 Sedan N…" at bounding box center [363, 176] width 277 height 18
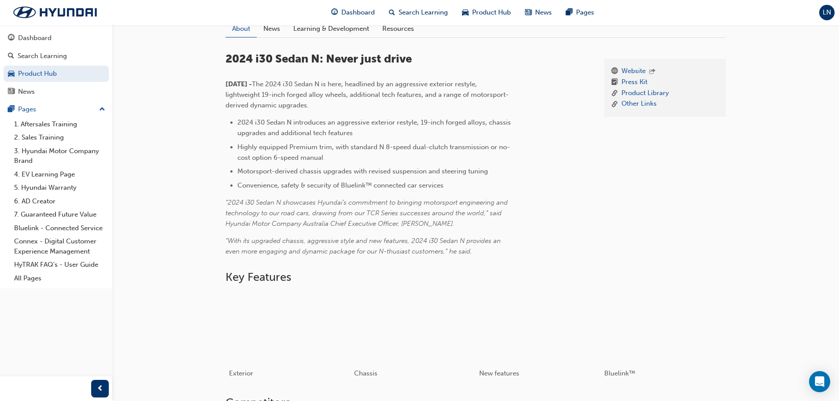
scroll to position [132, 0]
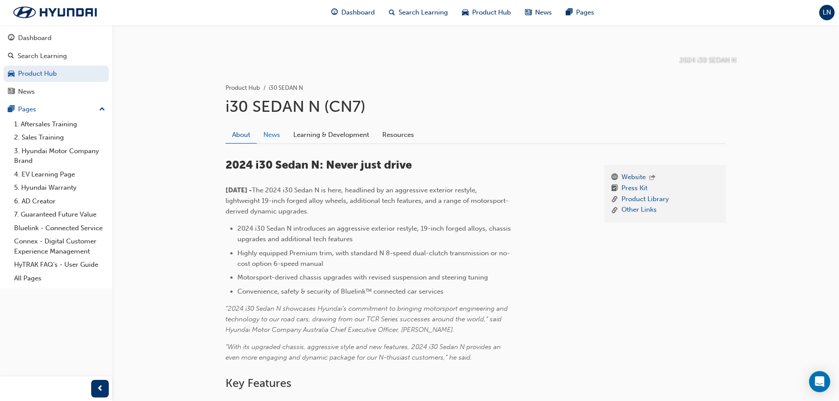
click at [259, 134] on link "News" at bounding box center [272, 134] width 30 height 17
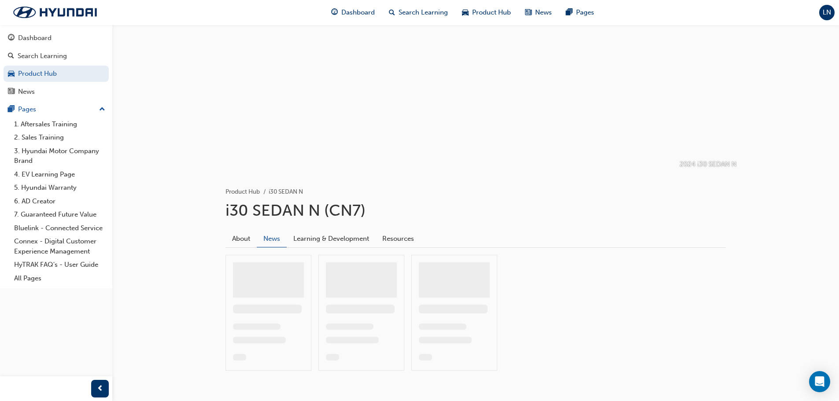
scroll to position [55, 0]
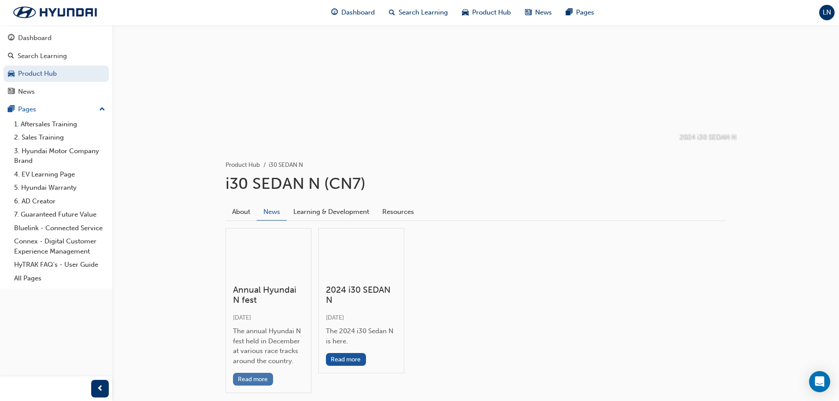
click at [262, 379] on button "Read more" at bounding box center [253, 379] width 40 height 13
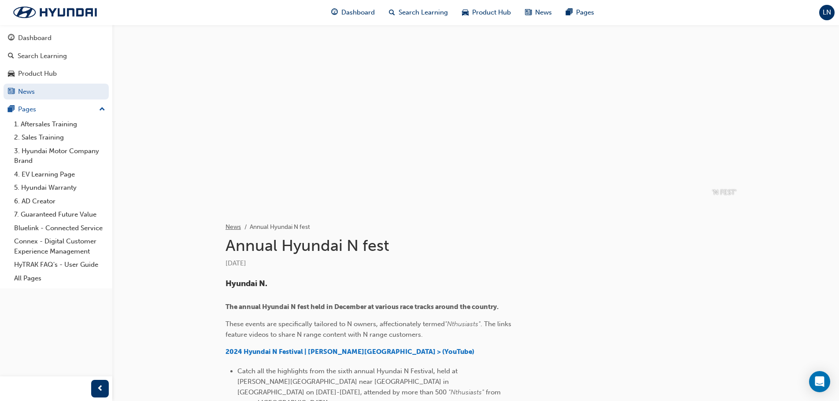
click at [232, 225] on link "News" at bounding box center [232, 226] width 15 height 7
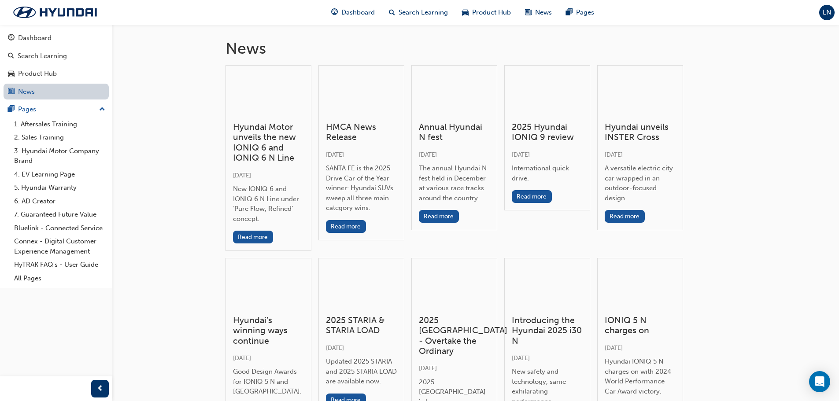
click at [67, 96] on link "News" at bounding box center [56, 92] width 105 height 16
click at [59, 81] on link "Product Hub" at bounding box center [56, 74] width 105 height 16
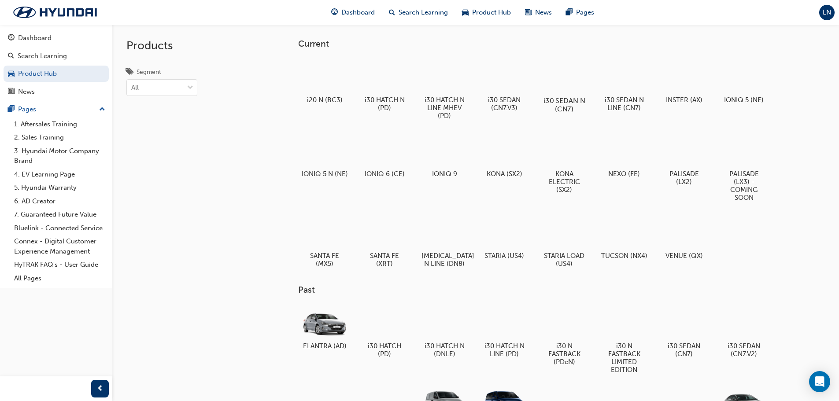
click at [582, 77] on div at bounding box center [563, 75] width 49 height 35
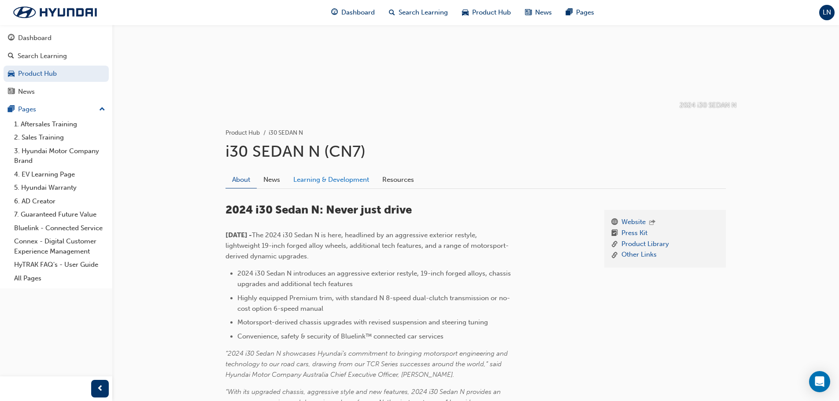
scroll to position [88, 0]
click at [309, 180] on link "Learning & Development" at bounding box center [331, 178] width 89 height 17
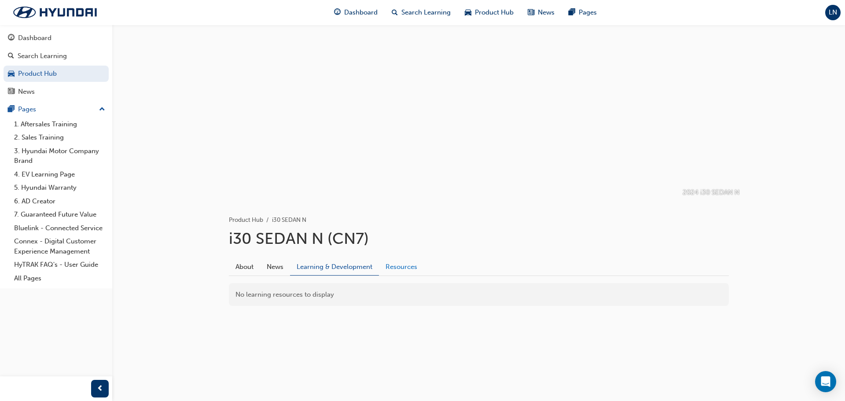
click at [398, 268] on link "Resources" at bounding box center [401, 266] width 45 height 17
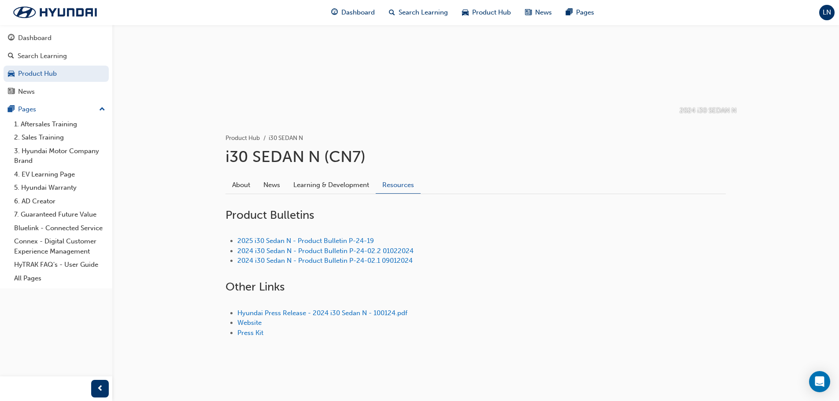
scroll to position [83, 0]
click at [55, 63] on link "Search Learning" at bounding box center [56, 56] width 105 height 16
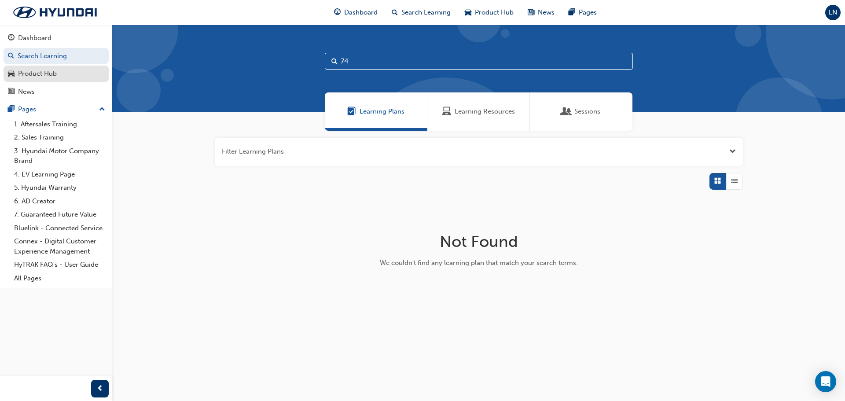
click at [66, 69] on div "Product Hub" at bounding box center [56, 73] width 96 height 11
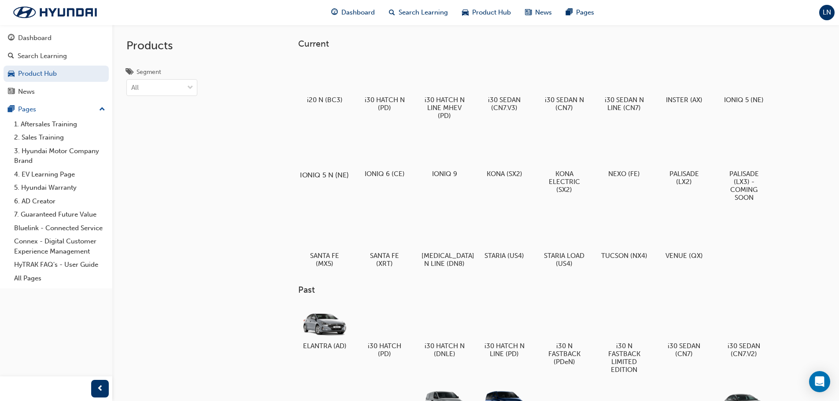
click at [314, 149] on div at bounding box center [324, 149] width 49 height 35
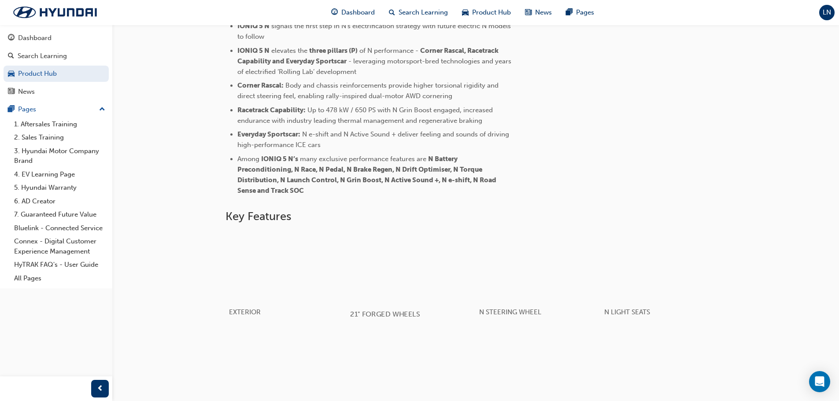
scroll to position [572, 0]
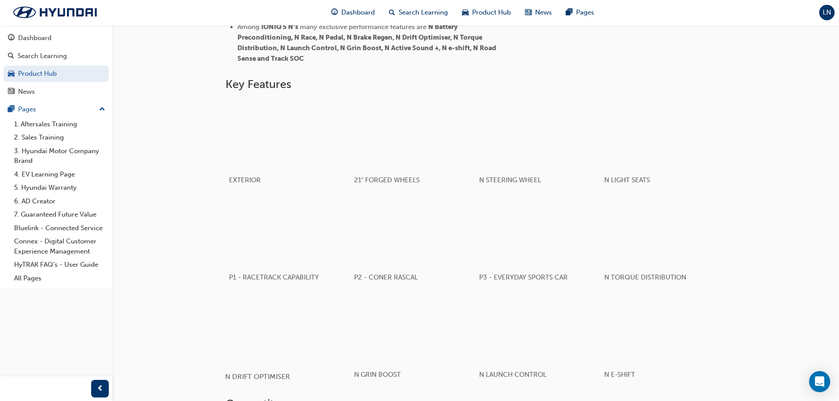
click at [322, 324] on div "button" at bounding box center [287, 328] width 125 height 70
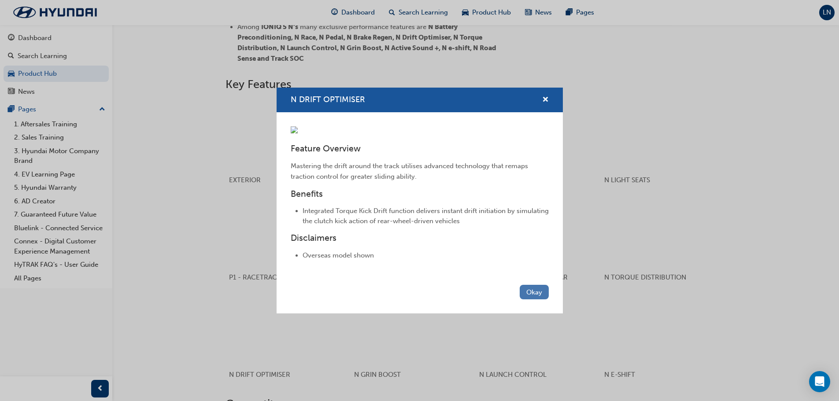
click at [526, 299] on button "Okay" at bounding box center [534, 292] width 29 height 15
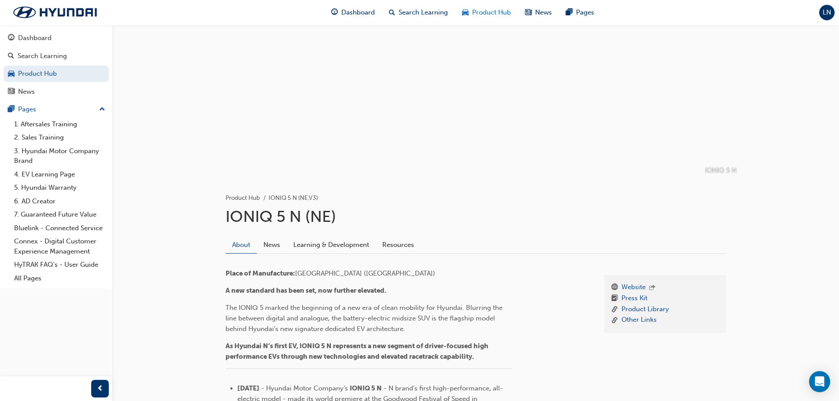
scroll to position [0, 0]
